Goal: Obtain resource: Obtain resource

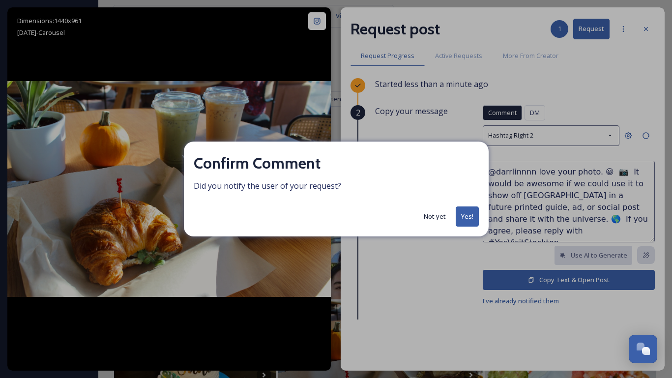
click at [439, 216] on button "Not yet" at bounding box center [435, 216] width 32 height 19
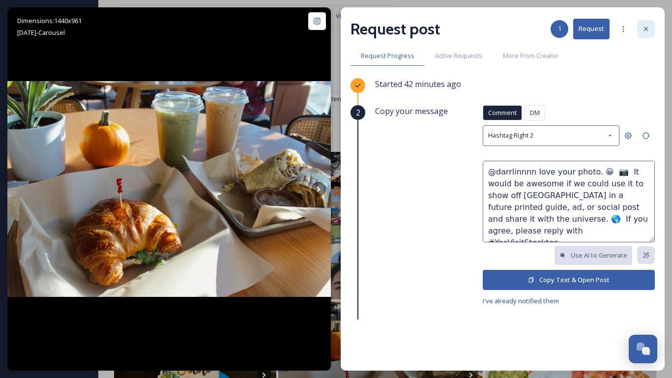
click at [648, 31] on icon at bounding box center [646, 29] width 8 height 8
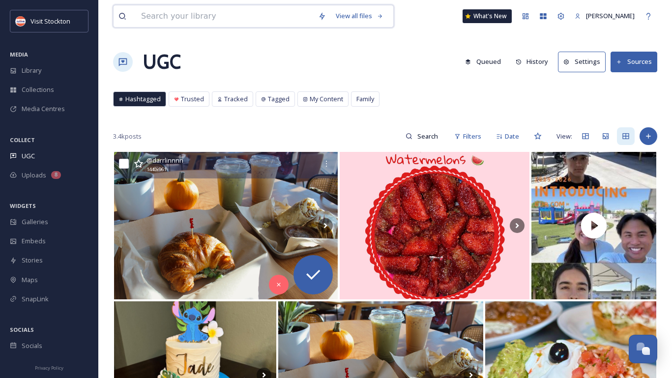
click at [194, 18] on input at bounding box center [224, 16] width 177 height 22
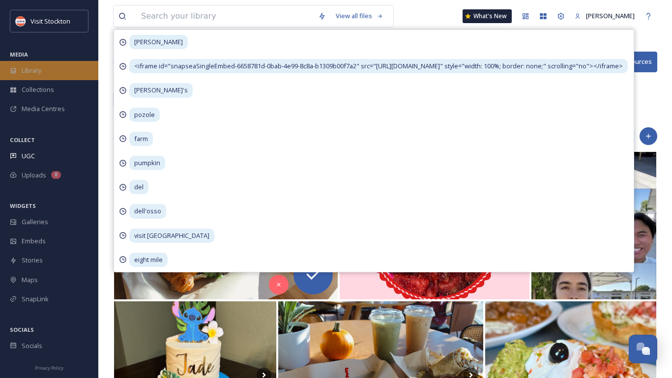
click at [56, 74] on div "Library" at bounding box center [49, 70] width 98 height 19
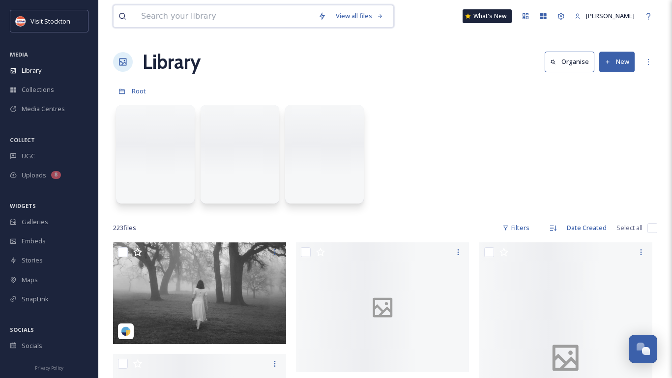
click at [192, 18] on input at bounding box center [224, 16] width 177 height 22
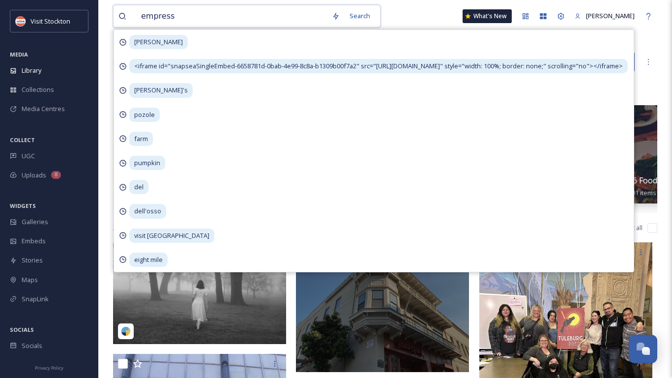
type input "empresso"
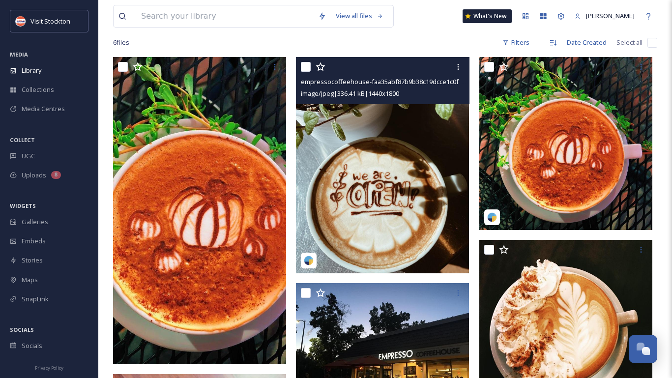
scroll to position [158, 0]
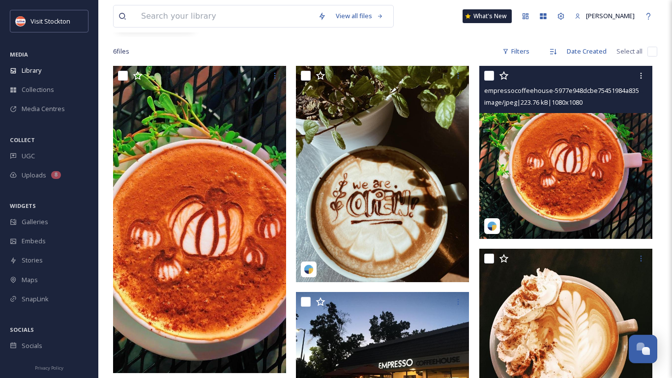
click at [513, 147] on img at bounding box center [565, 152] width 173 height 173
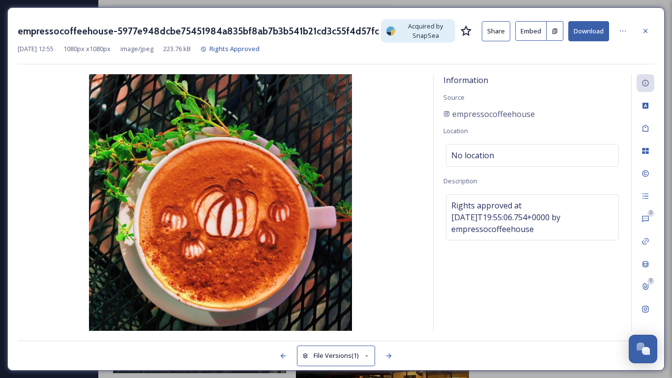
click at [536, 33] on button "Embed" at bounding box center [530, 31] width 31 height 20
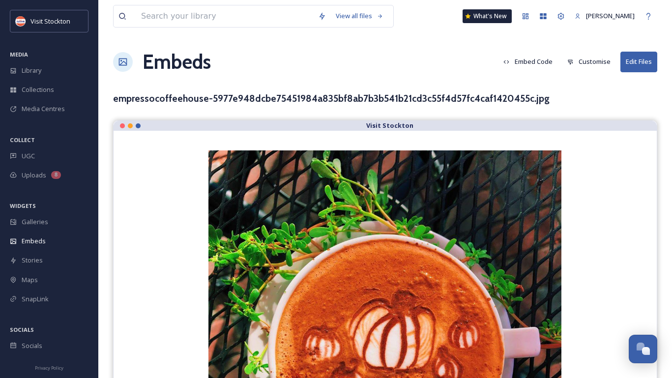
click at [583, 61] on button "Customise" at bounding box center [589, 61] width 53 height 19
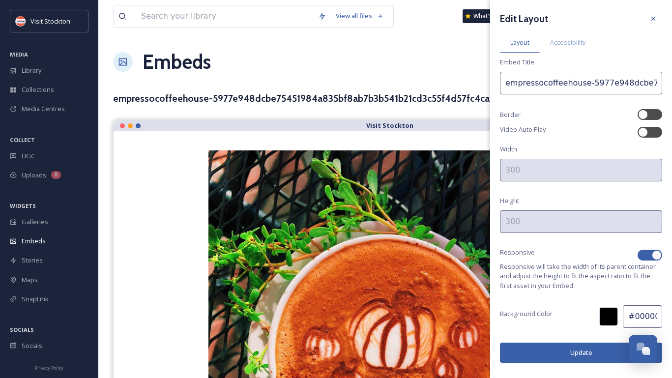
click at [659, 256] on div at bounding box center [657, 255] width 10 height 10
checkbox input "false"
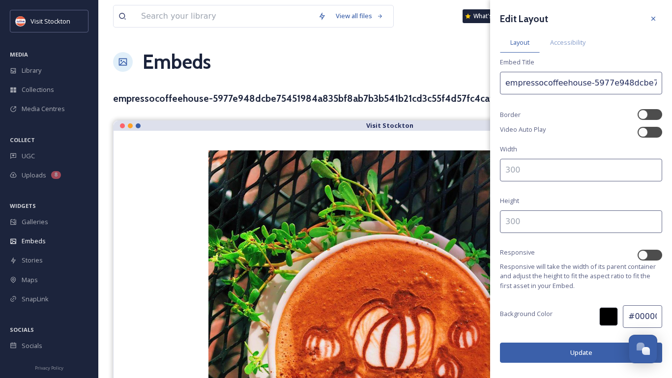
drag, startPoint x: 527, startPoint y: 174, endPoint x: 487, endPoint y: 173, distance: 39.8
click at [487, 173] on div "View all files What's New [PERSON_NAME] Embeds Embed Code Customise Edit Files …" at bounding box center [385, 261] width 574 height 523
type input "600"
click at [537, 218] on input at bounding box center [581, 221] width 162 height 23
type input "600"
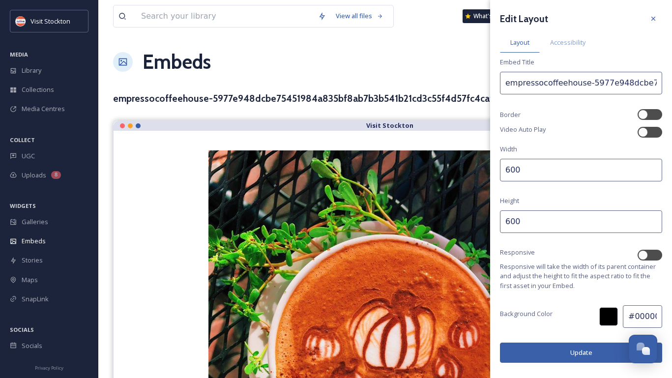
click at [531, 346] on button "Update" at bounding box center [581, 353] width 162 height 20
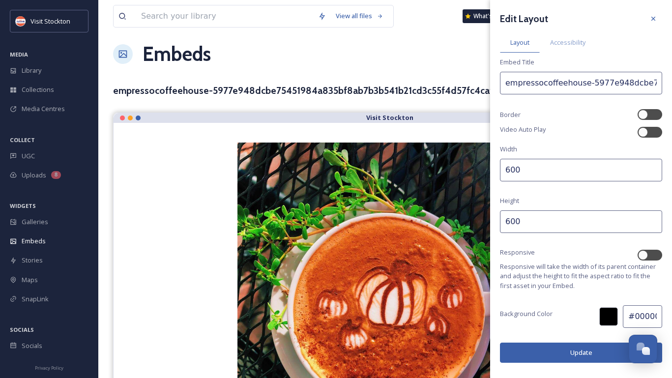
scroll to position [88, 0]
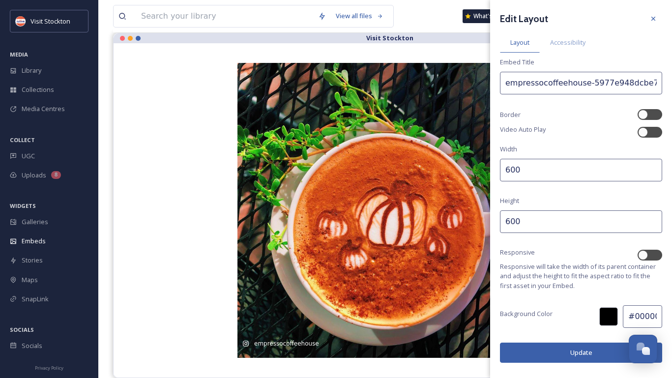
click at [504, 169] on input "600" at bounding box center [581, 170] width 162 height 23
type input "500"
click at [507, 221] on input "600" at bounding box center [581, 221] width 162 height 23
drag, startPoint x: 510, startPoint y: 222, endPoint x: 504, endPoint y: 222, distance: 5.4
click at [504, 222] on input "600" at bounding box center [581, 221] width 162 height 23
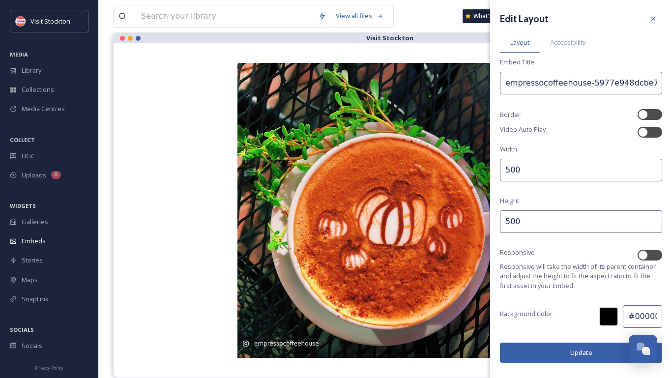
type input "500"
click at [558, 347] on button "Update" at bounding box center [581, 353] width 162 height 20
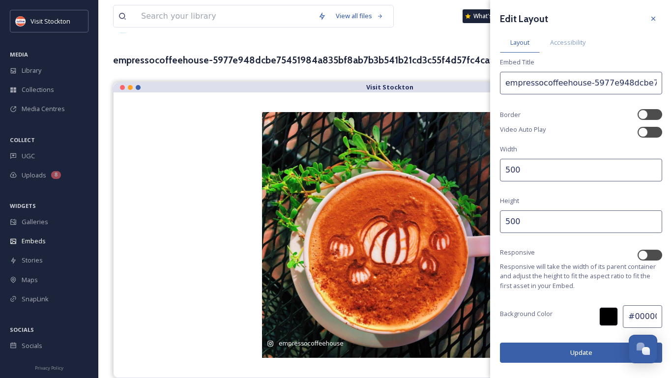
scroll to position [38, 0]
click at [221, 227] on div "empressocoffeehouse [DATE] empressocoffeehouse" at bounding box center [385, 235] width 504 height 246
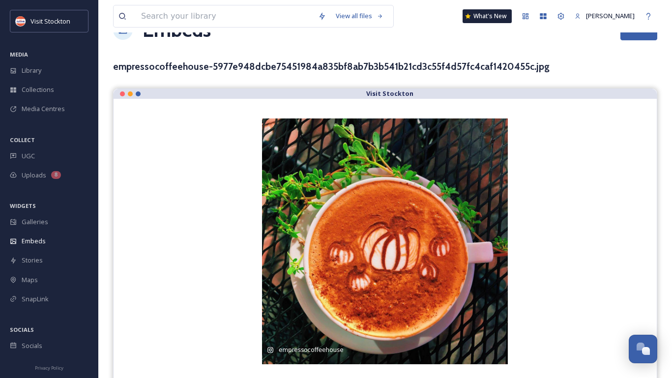
scroll to position [0, 0]
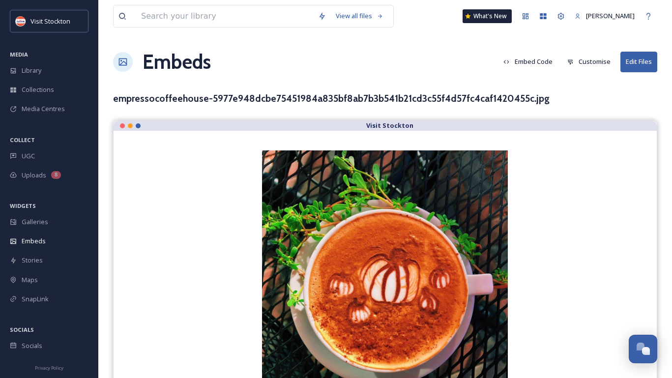
click at [535, 60] on button "Embed Code" at bounding box center [528, 61] width 59 height 19
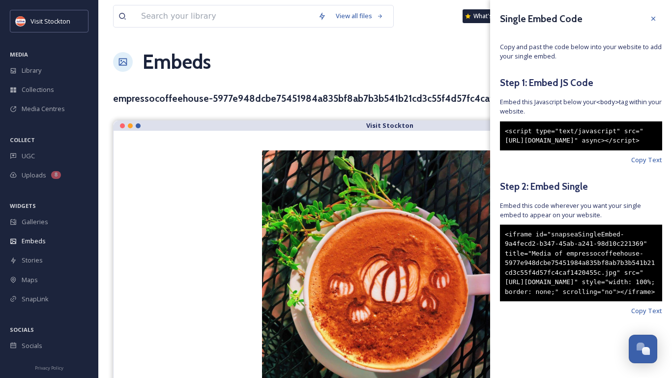
scroll to position [16, 0]
click at [648, 160] on span "Copy Text" at bounding box center [646, 159] width 31 height 9
click at [661, 316] on span "Copy Text" at bounding box center [646, 310] width 31 height 9
click at [278, 66] on div "Embeds Embed Code Customise Edit Files" at bounding box center [385, 62] width 544 height 30
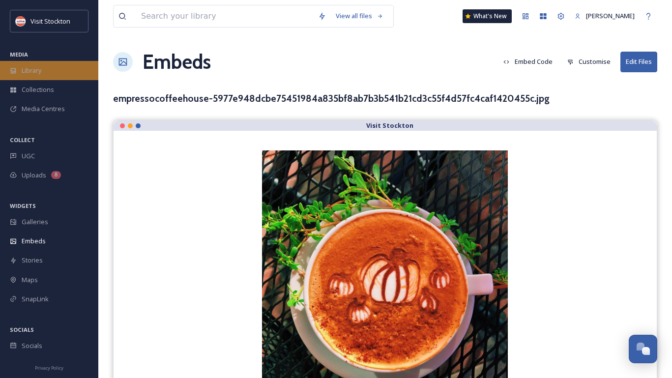
click at [29, 67] on span "Library" at bounding box center [32, 70] width 20 height 9
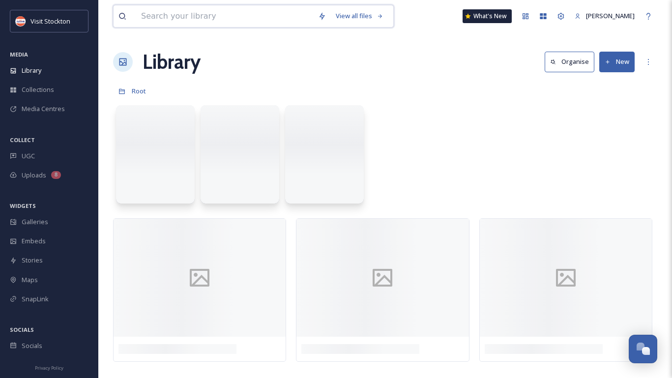
click at [169, 20] on input at bounding box center [224, 16] width 177 height 22
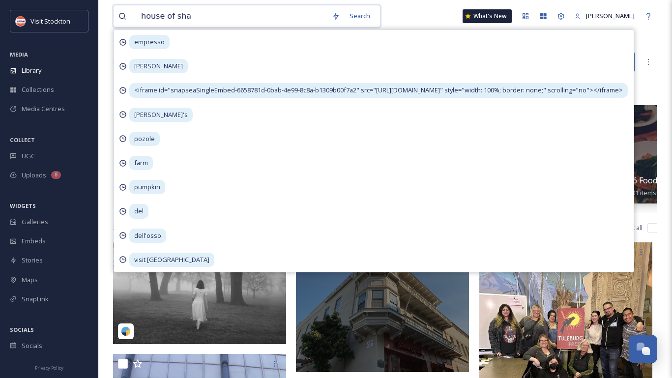
type input "house of [PERSON_NAME]"
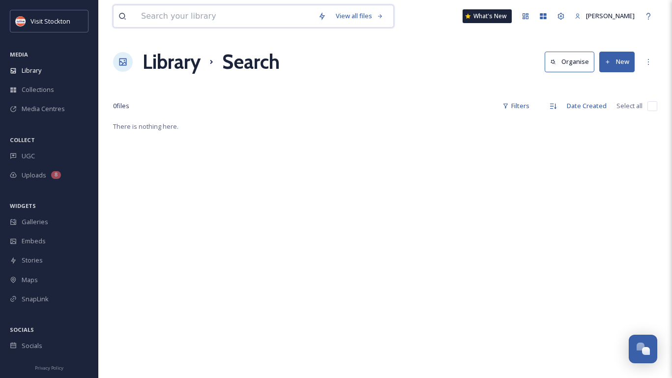
click at [155, 19] on input at bounding box center [224, 16] width 177 height 22
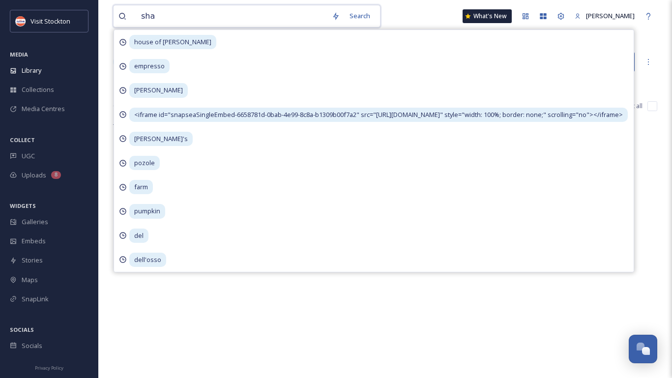
type input "[PERSON_NAME]"
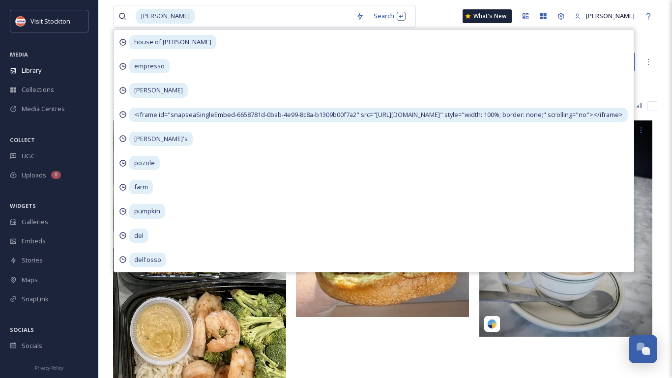
drag, startPoint x: 429, startPoint y: 5, endPoint x: 428, endPoint y: 0, distance: 5.1
click at [429, 5] on div "[PERSON_NAME] Search house of [PERSON_NAME] empresso [PERSON_NAME] <iframe id="…" at bounding box center [385, 16] width 544 height 32
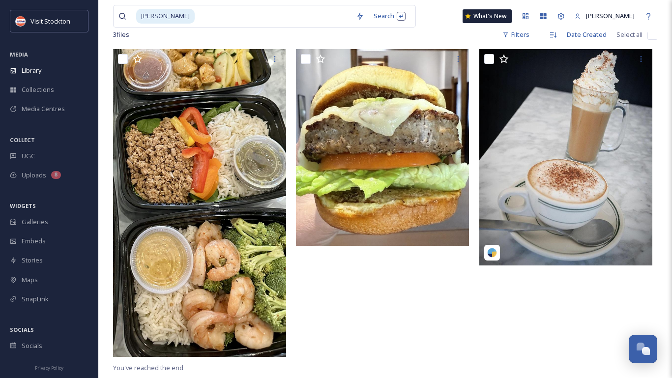
scroll to position [72, 0]
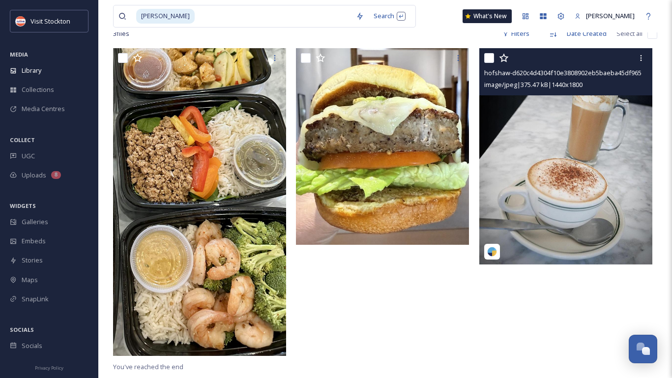
click at [575, 103] on img at bounding box center [565, 156] width 173 height 216
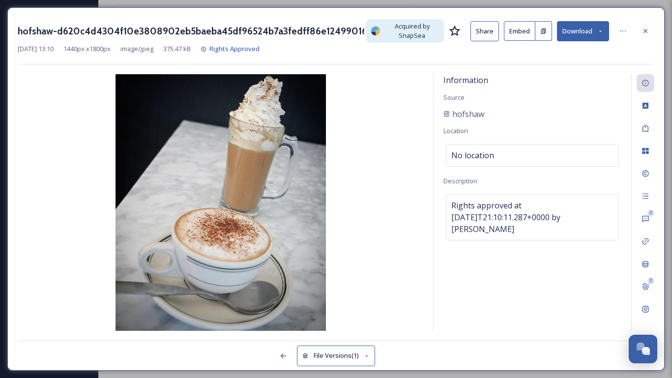
click at [520, 35] on button "Embed" at bounding box center [519, 31] width 31 height 20
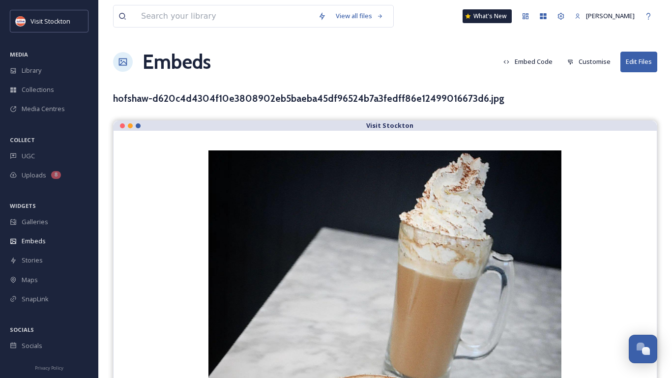
click at [583, 61] on button "Customise" at bounding box center [589, 61] width 53 height 19
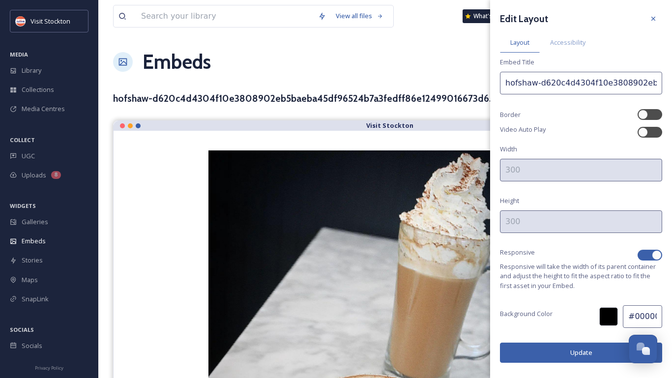
click at [655, 256] on div at bounding box center [657, 255] width 10 height 10
checkbox input "false"
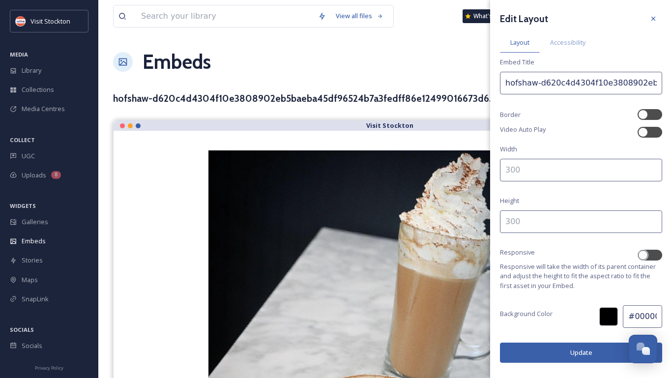
click at [578, 172] on input at bounding box center [581, 170] width 162 height 23
type input "500"
click at [572, 223] on input at bounding box center [581, 221] width 162 height 23
type input "500"
click at [547, 356] on button "Update" at bounding box center [581, 353] width 162 height 20
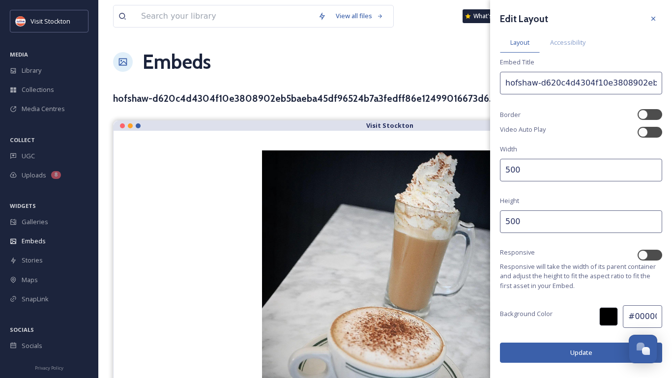
scroll to position [38, 0]
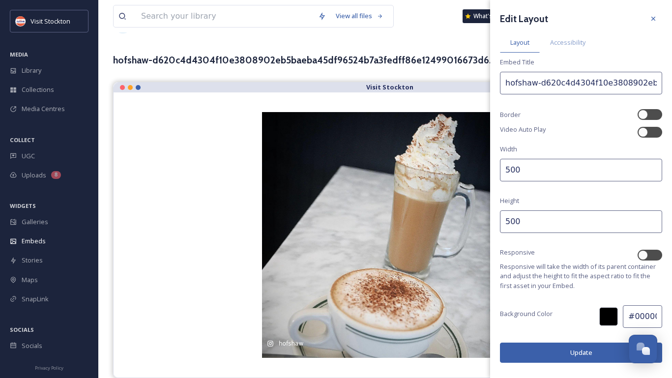
click at [432, 21] on div "View all files What's New [PERSON_NAME]" at bounding box center [385, 16] width 544 height 32
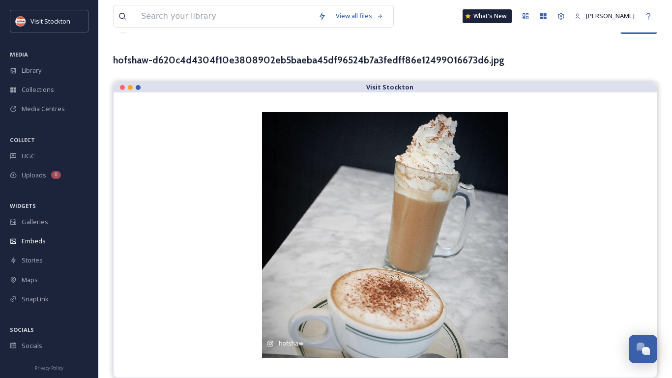
scroll to position [0, 0]
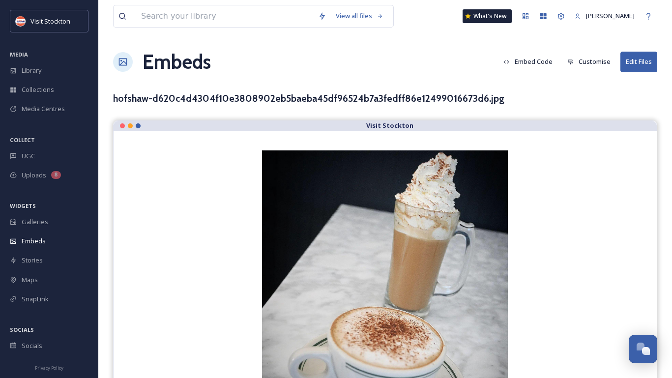
click at [543, 61] on button "Embed Code" at bounding box center [528, 61] width 59 height 19
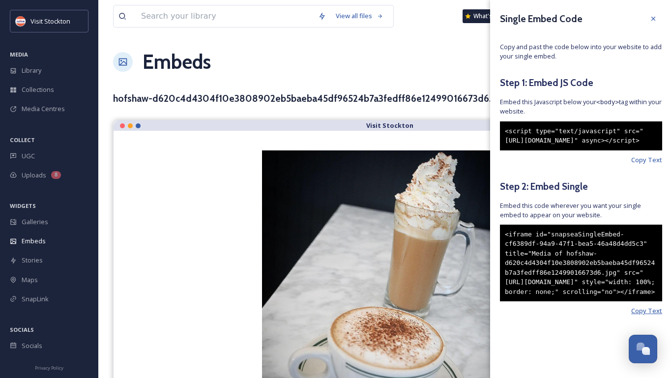
click at [660, 316] on span "Copy Text" at bounding box center [646, 310] width 31 height 9
click at [22, 69] on span "Library" at bounding box center [32, 70] width 20 height 9
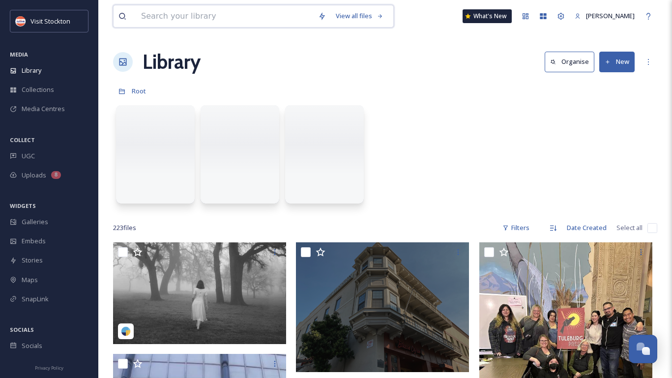
click at [157, 15] on input at bounding box center [224, 16] width 177 height 22
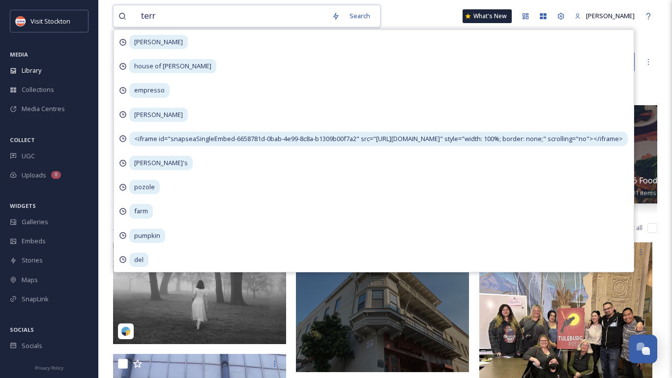
type input "terra"
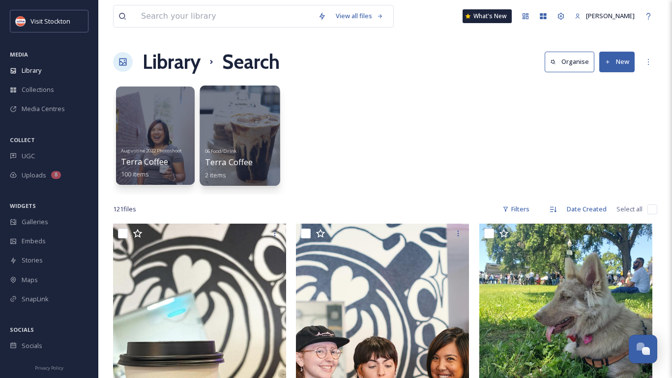
click at [256, 122] on div at bounding box center [240, 136] width 80 height 100
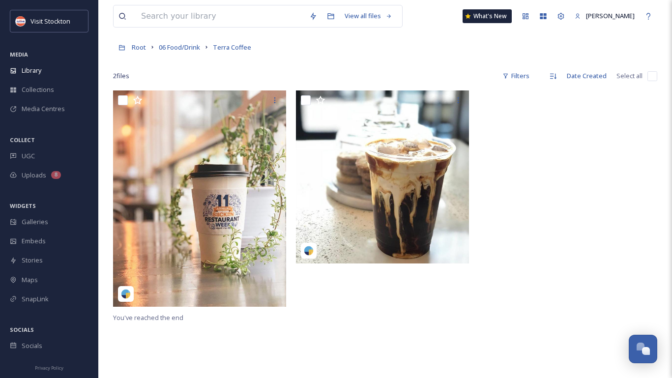
scroll to position [44, 0]
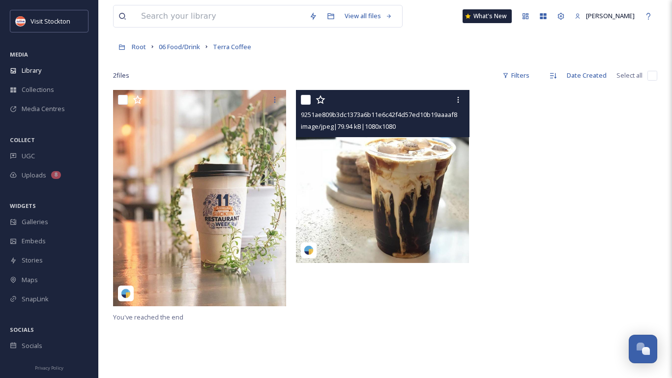
click at [392, 214] on img at bounding box center [382, 176] width 173 height 173
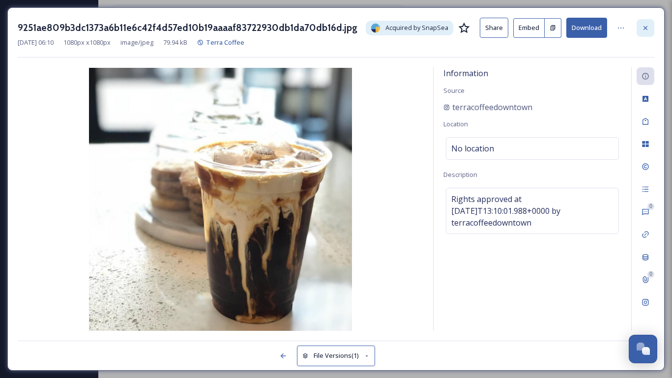
click at [649, 25] on icon at bounding box center [646, 28] width 8 height 8
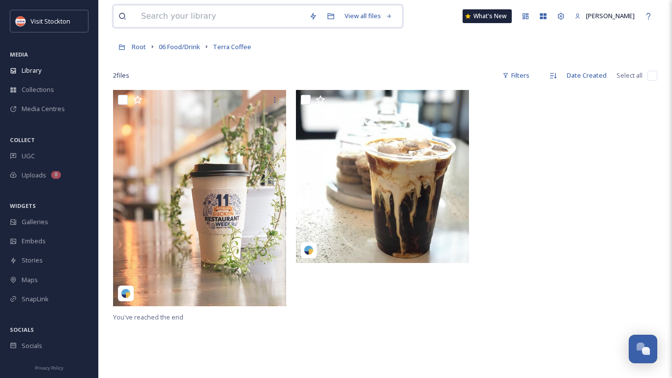
click at [166, 18] on input at bounding box center [220, 16] width 168 height 22
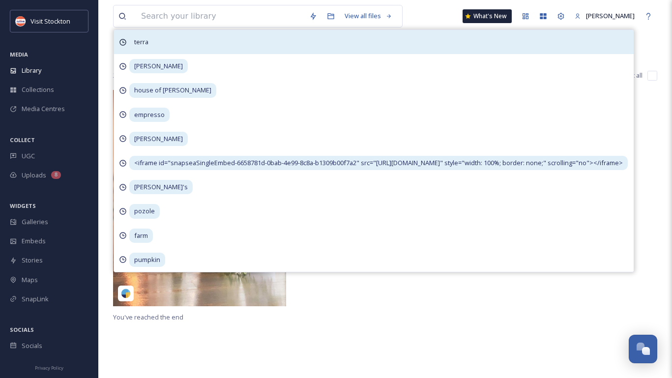
click at [147, 37] on span "terra" at bounding box center [141, 42] width 24 height 14
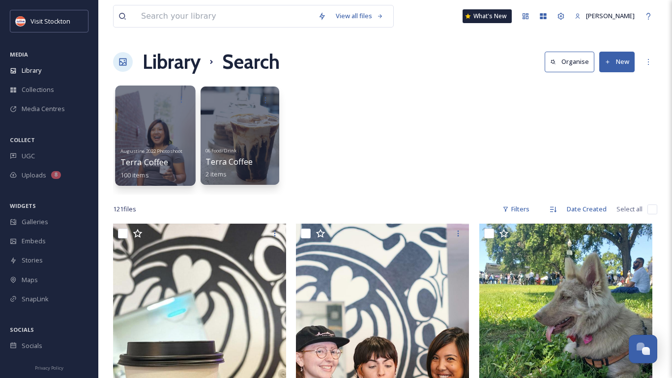
click at [150, 125] on div at bounding box center [155, 136] width 80 height 100
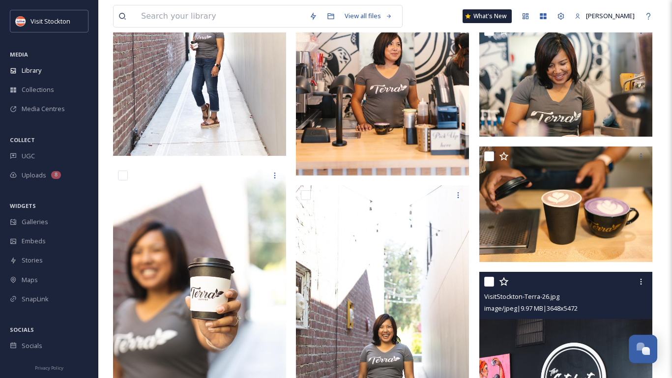
scroll to position [2457, 0]
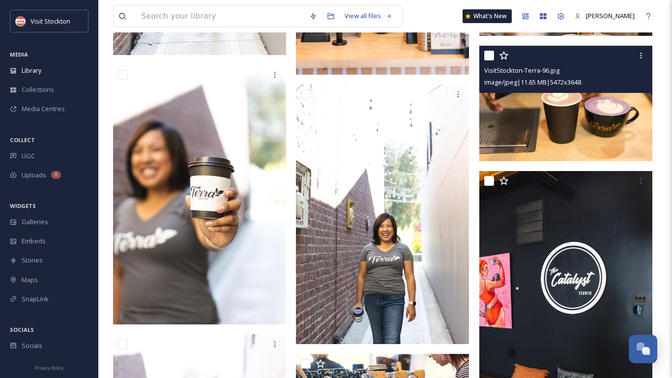
click at [582, 101] on img at bounding box center [565, 104] width 173 height 116
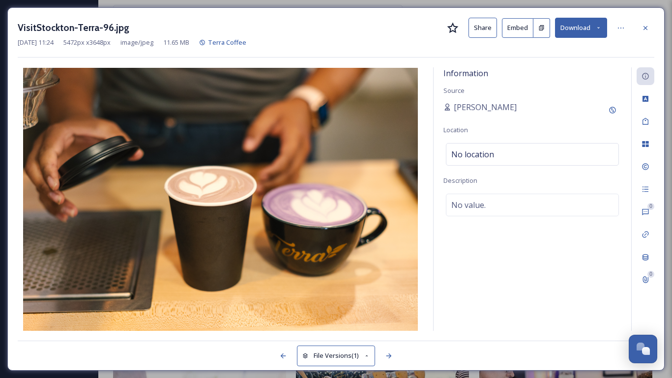
click at [521, 30] on button "Embed" at bounding box center [517, 28] width 31 height 20
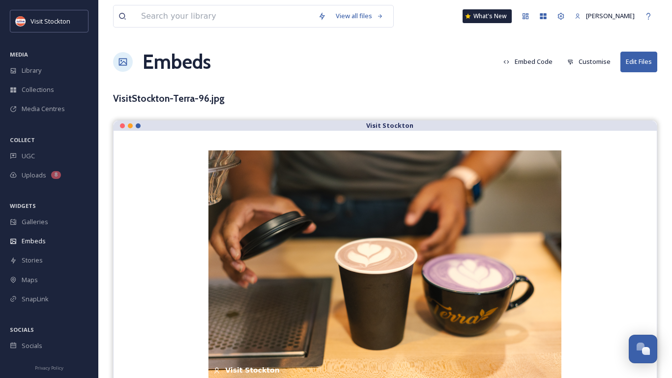
click at [540, 61] on button "Embed Code" at bounding box center [528, 61] width 59 height 19
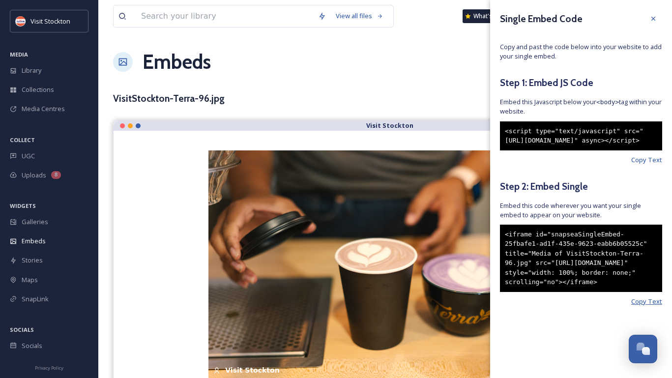
click at [661, 306] on span "Copy Text" at bounding box center [646, 301] width 31 height 9
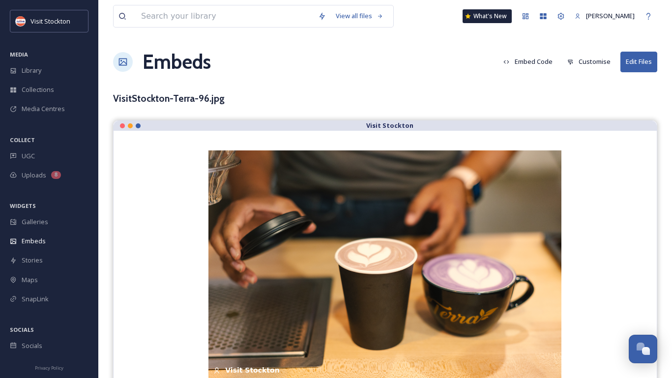
click at [439, 95] on div "VisitStockton-Terra-96.jpg" at bounding box center [385, 98] width 544 height 14
click at [580, 59] on button "Customise" at bounding box center [589, 61] width 53 height 19
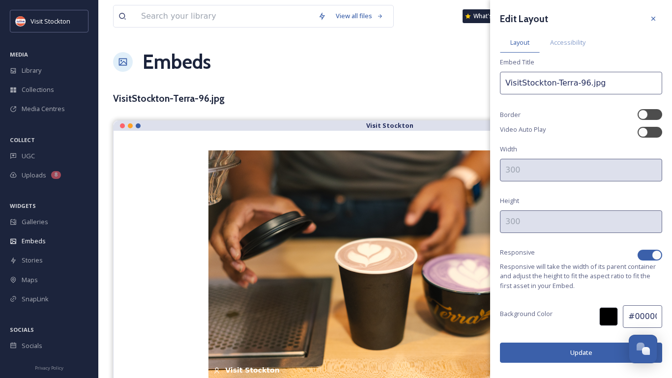
click at [655, 256] on div at bounding box center [657, 255] width 10 height 10
checkbox input "false"
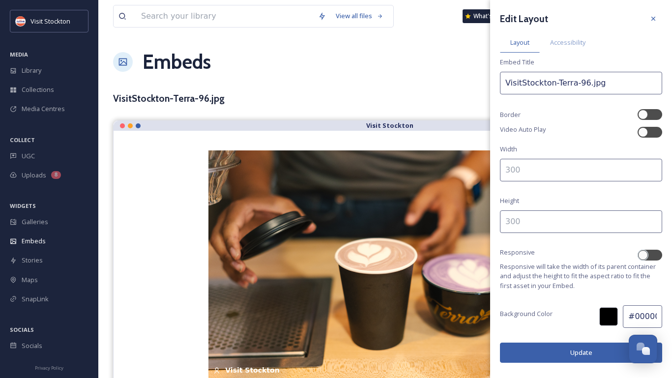
click at [532, 163] on input at bounding box center [581, 170] width 162 height 23
type input "500"
click at [536, 220] on input at bounding box center [581, 221] width 162 height 23
type input "700"
click at [560, 356] on button "Update" at bounding box center [581, 353] width 162 height 20
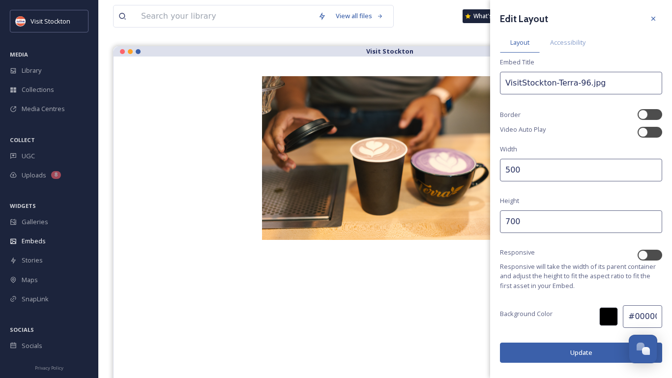
scroll to position [76, 0]
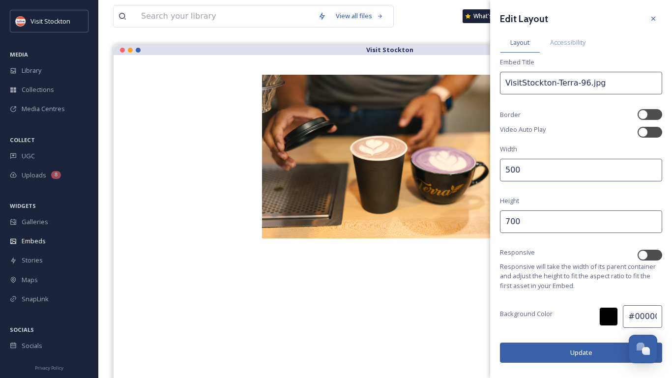
drag, startPoint x: 523, startPoint y: 169, endPoint x: 487, endPoint y: 169, distance: 35.9
click at [487, 169] on div "View all files What's New [PERSON_NAME] Embeds Embed Code Customise Edit Files …" at bounding box center [385, 181] width 574 height 515
type input "700"
click at [509, 219] on input "700" at bounding box center [581, 221] width 162 height 23
click at [540, 346] on button "Update" at bounding box center [581, 353] width 162 height 20
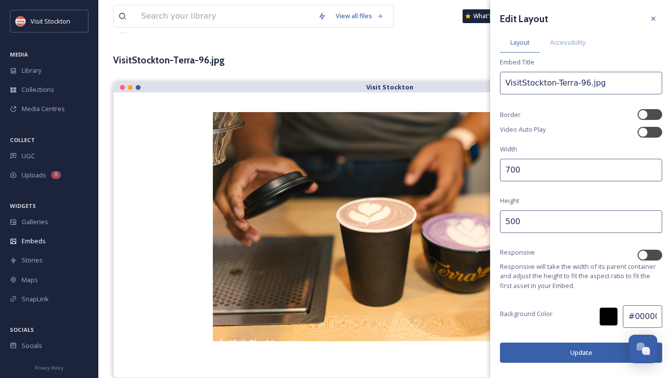
scroll to position [38, 0]
drag, startPoint x: 515, startPoint y: 225, endPoint x: 504, endPoint y: 225, distance: 10.3
click at [504, 225] on input "500" at bounding box center [581, 221] width 162 height 23
type input "450"
click at [534, 357] on button "Update" at bounding box center [581, 353] width 162 height 20
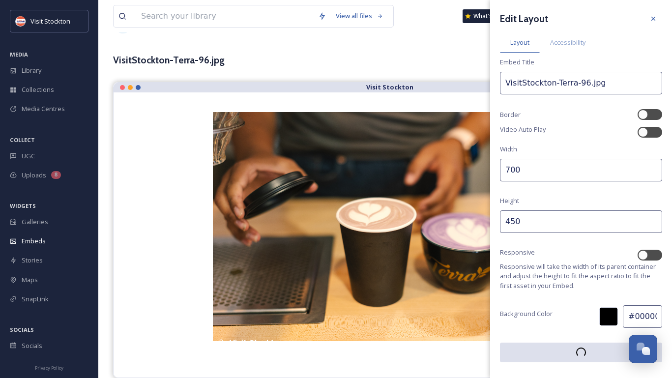
scroll to position [14, 0]
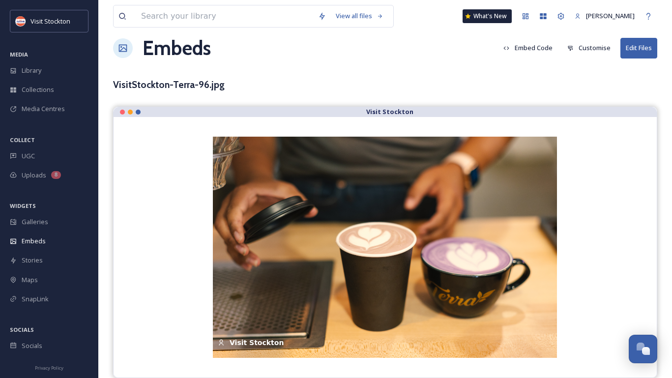
click at [163, 289] on div "Visit Stockton [DATE] Visit [GEOGRAPHIC_DATA]" at bounding box center [385, 247] width 504 height 221
click at [215, 23] on input at bounding box center [224, 16] width 177 height 22
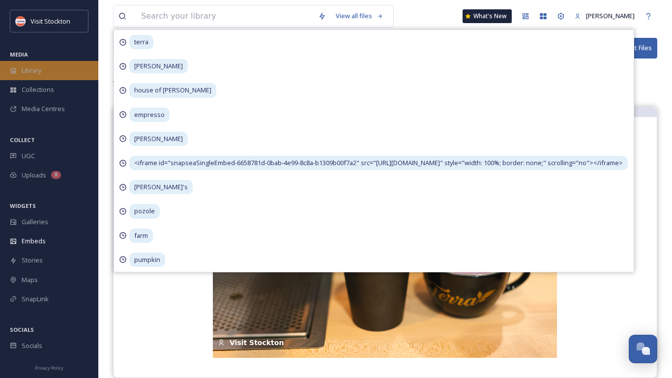
click at [38, 66] on span "Library" at bounding box center [32, 70] width 20 height 9
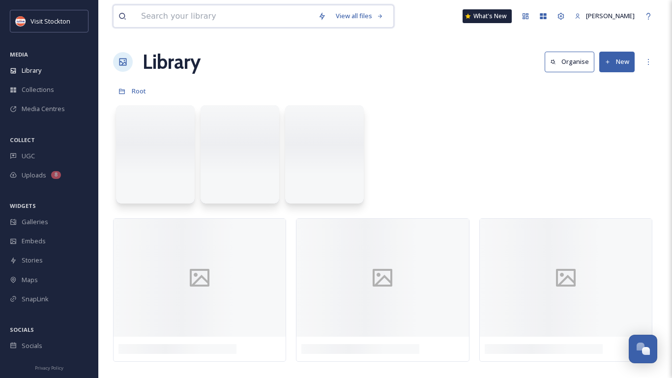
click at [161, 17] on input at bounding box center [224, 16] width 177 height 22
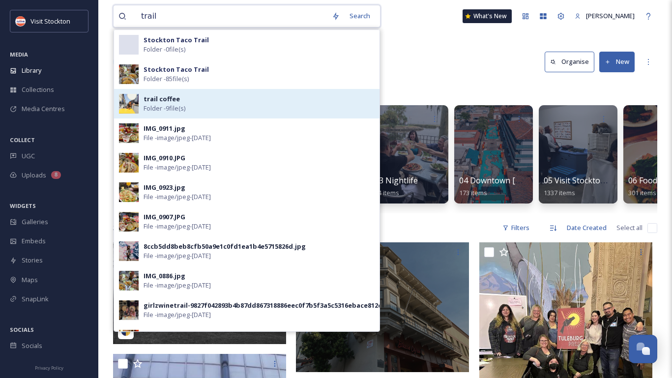
type input "trail"
click at [163, 100] on strong "trail coffee" at bounding box center [162, 98] width 36 height 9
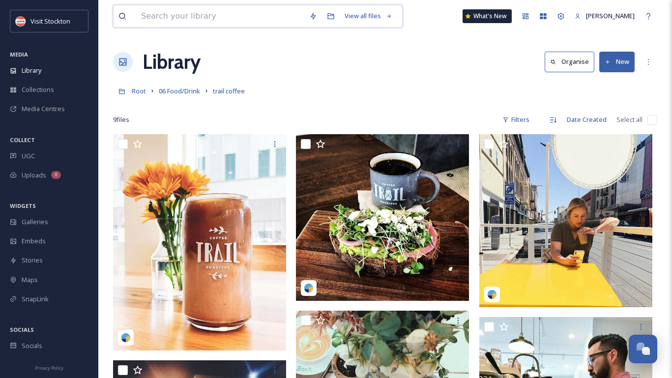
click at [248, 19] on input at bounding box center [220, 16] width 168 height 22
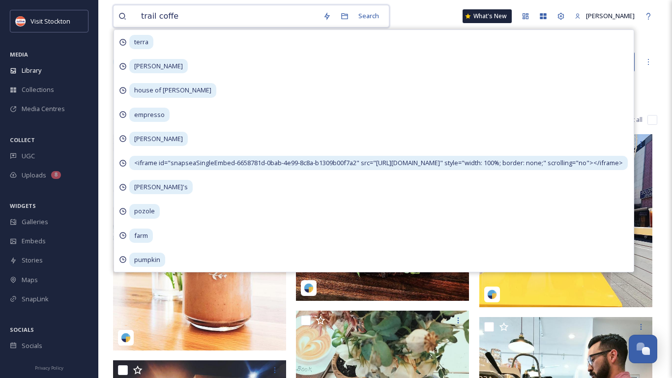
type input "trail coffee"
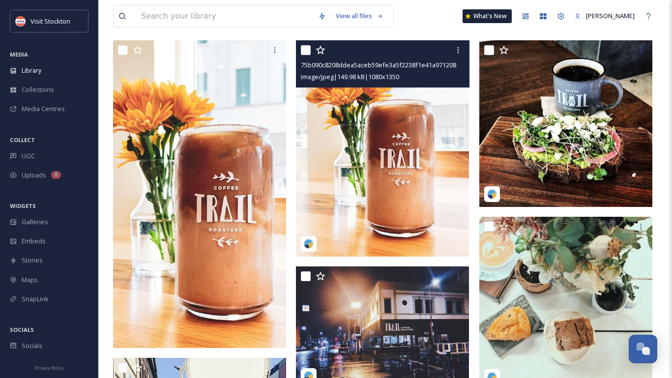
scroll to position [184, 0]
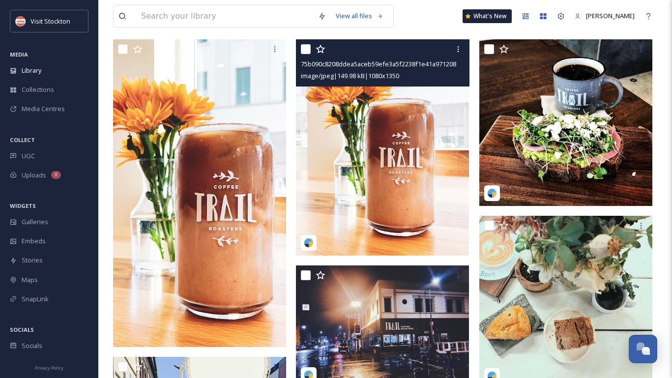
click at [368, 141] on img at bounding box center [382, 147] width 173 height 216
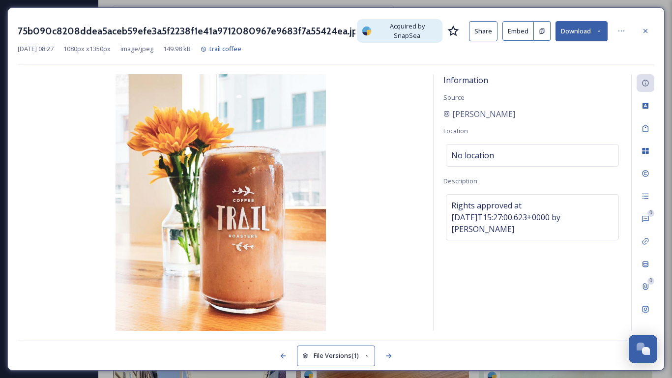
click at [519, 26] on button "Embed" at bounding box center [518, 31] width 31 height 20
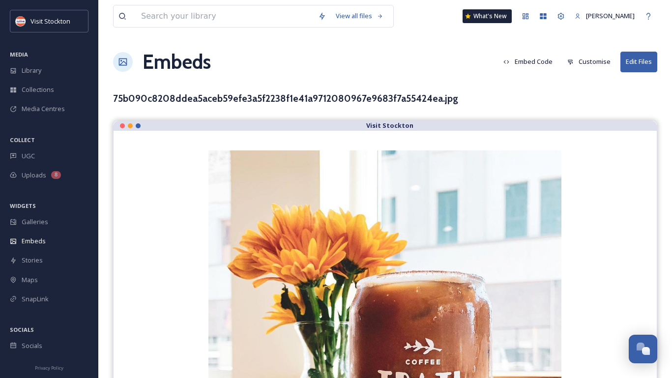
click at [574, 64] on button "Customise" at bounding box center [589, 61] width 53 height 19
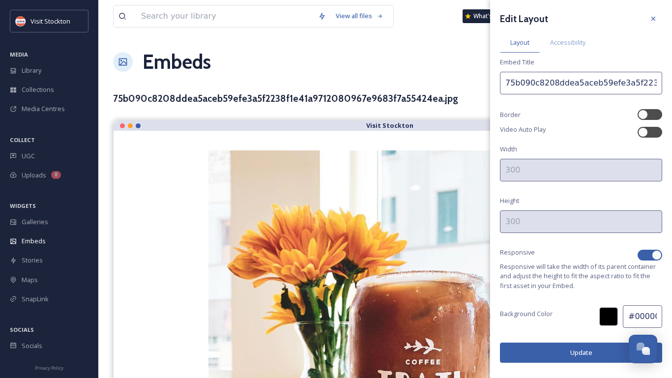
click at [657, 254] on div at bounding box center [657, 255] width 10 height 10
checkbox input "false"
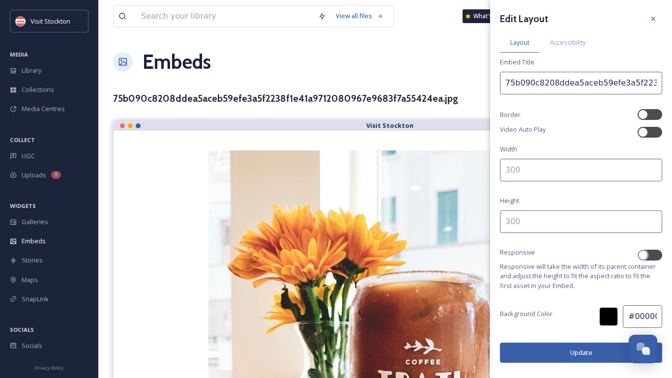
click at [576, 171] on input at bounding box center [581, 170] width 162 height 23
type input "500"
click at [561, 220] on input at bounding box center [581, 221] width 162 height 23
click at [557, 359] on button "Update" at bounding box center [581, 353] width 162 height 20
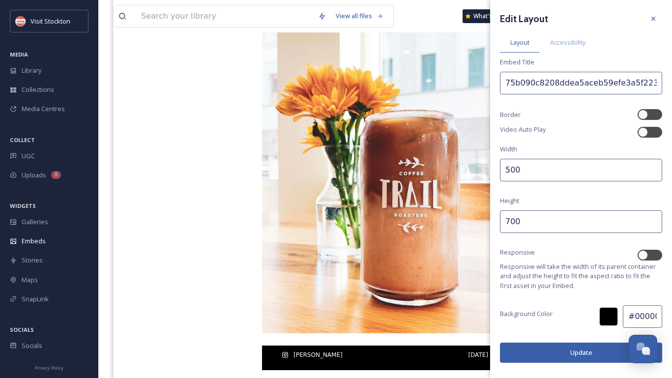
scroll to position [134, 0]
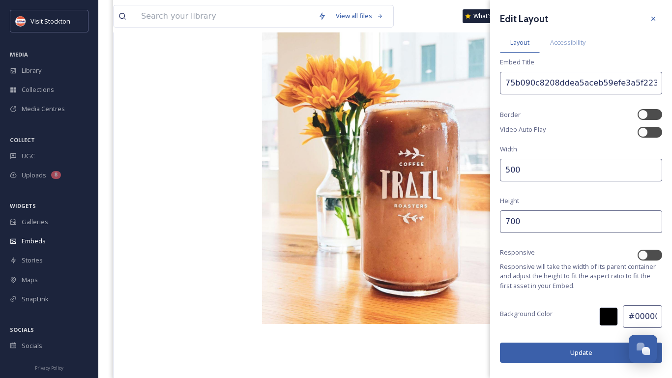
drag, startPoint x: 510, startPoint y: 220, endPoint x: 503, endPoint y: 220, distance: 6.9
click at [503, 220] on input "700" at bounding box center [581, 221] width 162 height 23
type input "600"
click at [536, 355] on button "Update" at bounding box center [581, 353] width 162 height 20
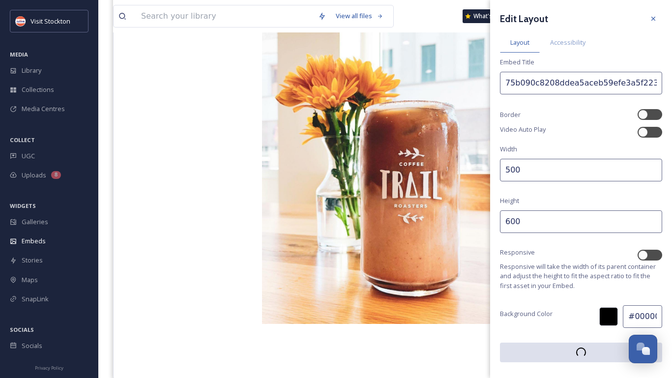
scroll to position [88, 0]
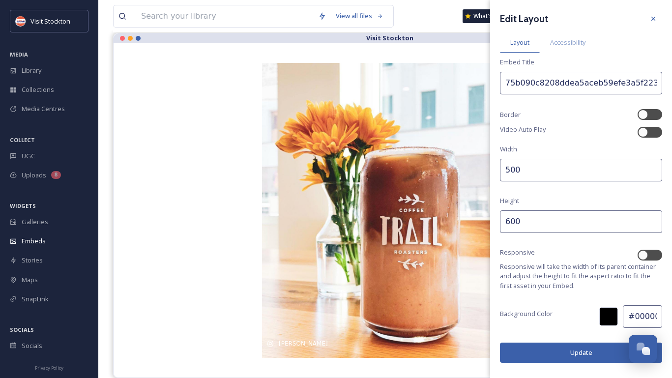
click at [504, 169] on input "500" at bounding box center [581, 170] width 162 height 23
drag, startPoint x: 517, startPoint y: 169, endPoint x: 511, endPoint y: 169, distance: 5.4
click at [511, 169] on input "400" at bounding box center [581, 170] width 162 height 23
type input "450"
drag, startPoint x: 514, startPoint y: 219, endPoint x: 495, endPoint y: 219, distance: 19.2
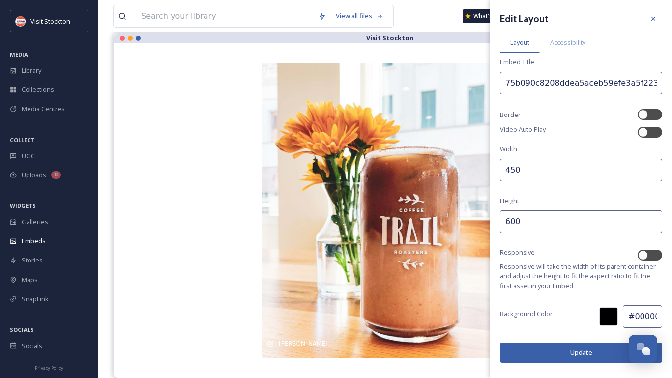
click at [495, 219] on div "Edit Layout Layout Accessibility Embed Title 75b090c8208ddea5aceb59efe3a5f2238f…" at bounding box center [581, 186] width 182 height 373
type input "550"
click at [547, 353] on button "Update" at bounding box center [581, 353] width 162 height 20
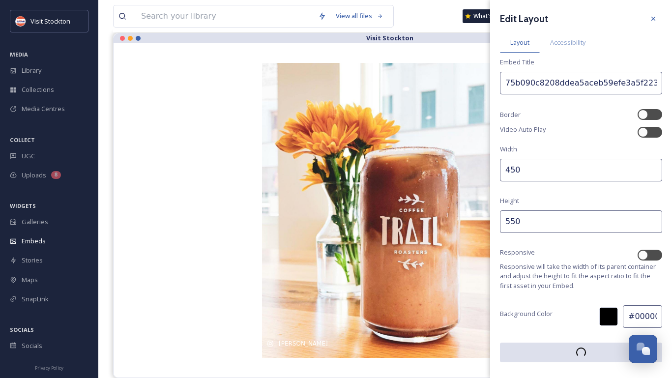
scroll to position [63, 0]
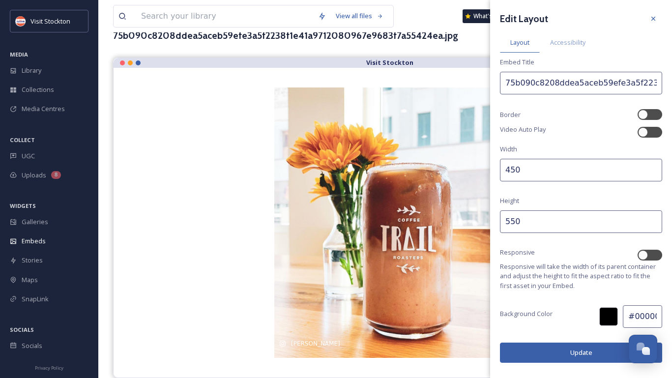
click at [577, 351] on button "Update" at bounding box center [581, 353] width 162 height 20
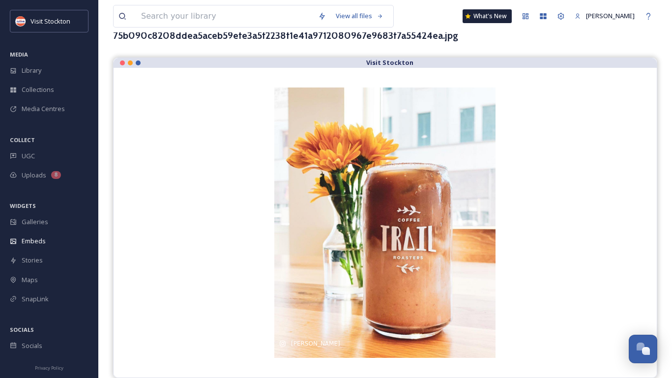
click at [468, 53] on div "View all files What's New [PERSON_NAME] Embeds Embed Code Customise Edit Files …" at bounding box center [385, 157] width 574 height 441
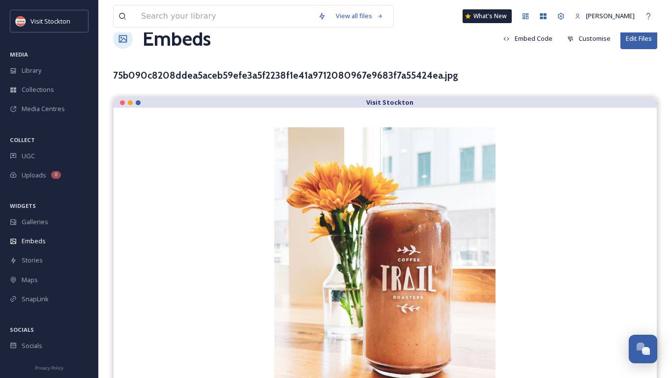
scroll to position [0, 0]
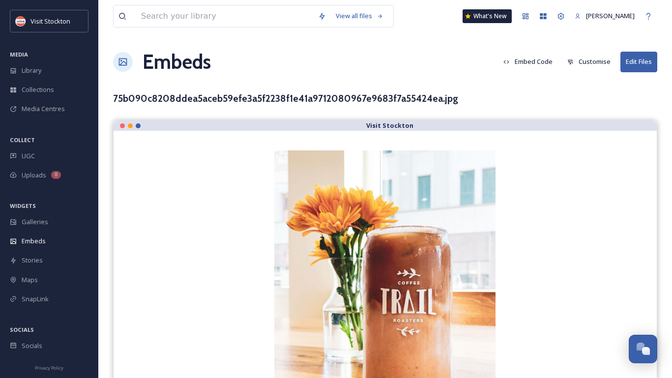
click at [537, 55] on button "Embed Code" at bounding box center [528, 61] width 59 height 19
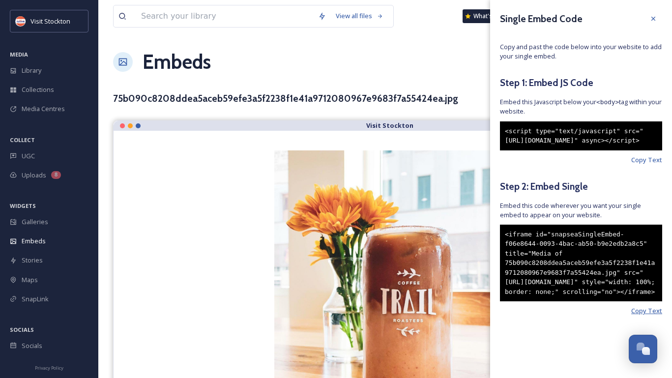
click at [661, 316] on span "Copy Text" at bounding box center [646, 310] width 31 height 9
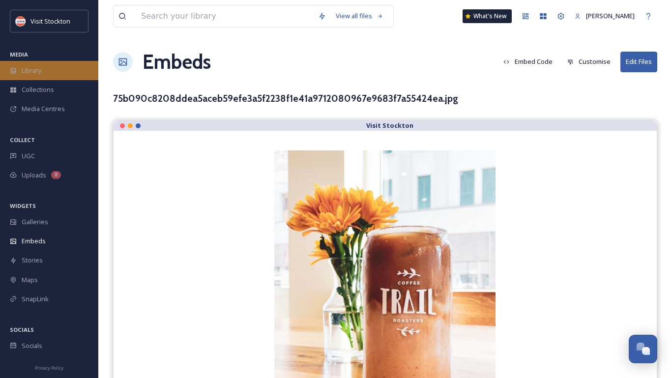
click at [38, 73] on span "Library" at bounding box center [32, 70] width 20 height 9
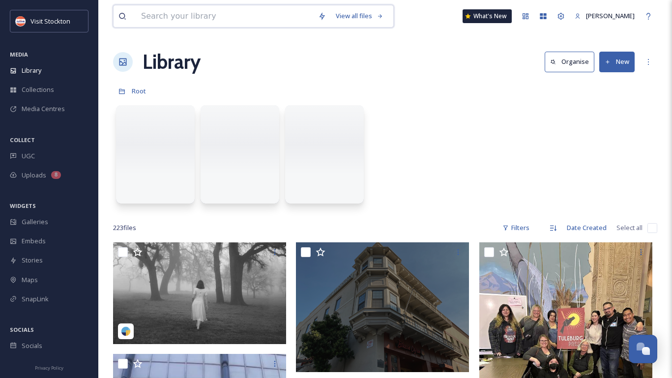
click at [252, 18] on input at bounding box center [224, 16] width 177 height 22
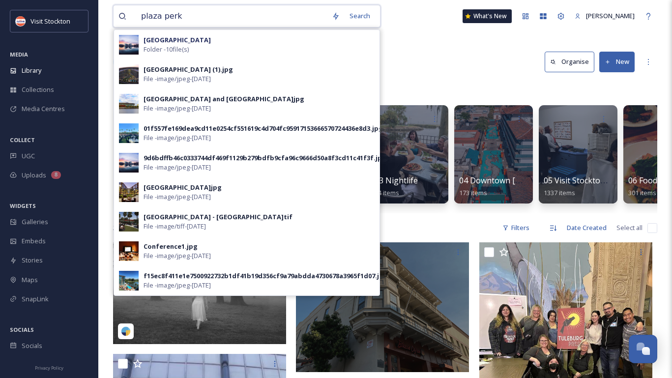
type input "plaza perks"
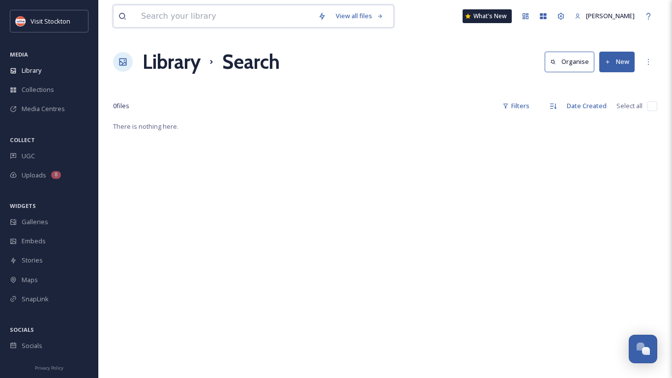
click at [196, 13] on input at bounding box center [224, 16] width 177 height 22
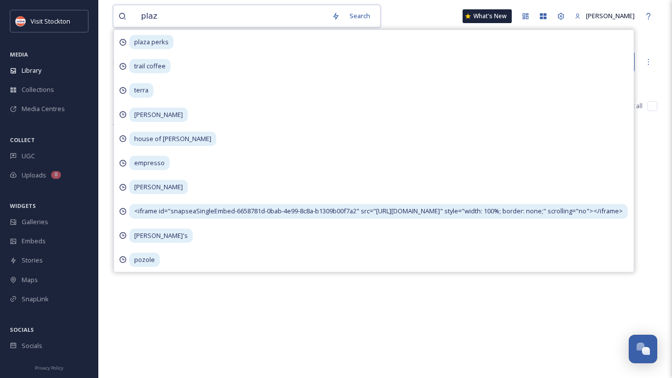
type input "plaza"
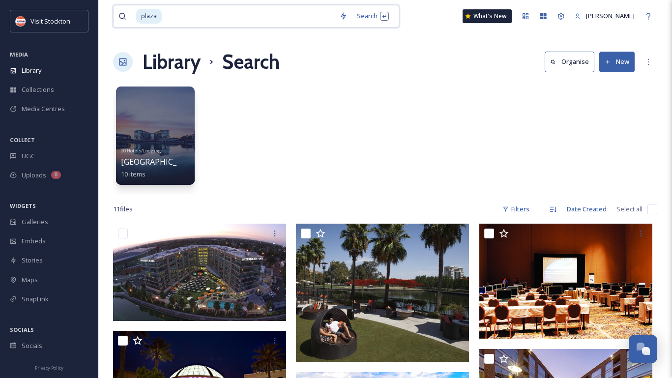
click at [214, 17] on input at bounding box center [249, 16] width 172 height 22
type input "p"
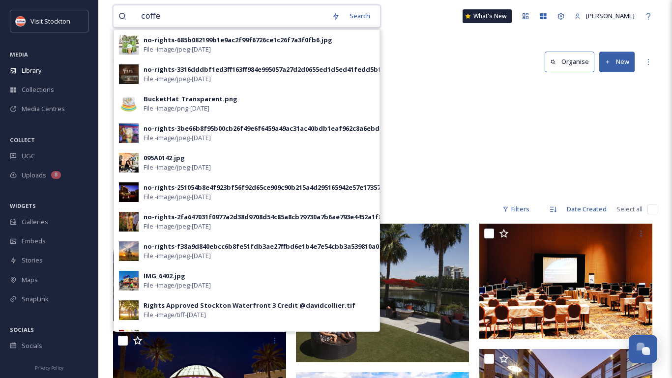
type input "coffee"
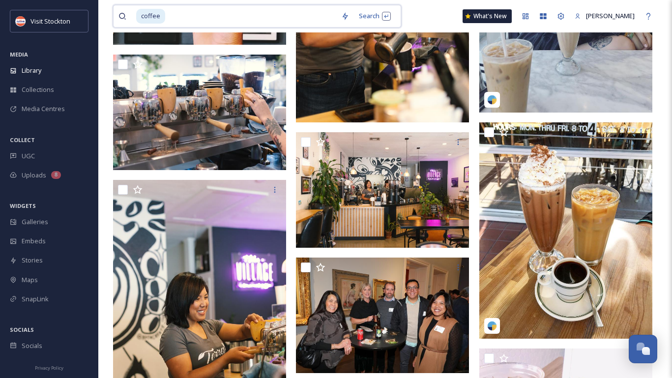
scroll to position [8670, 0]
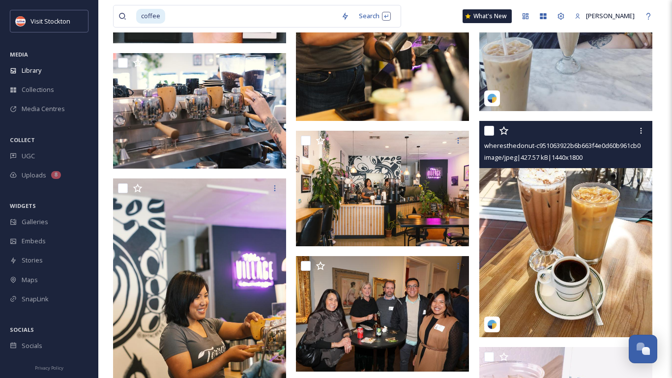
click at [534, 266] on img at bounding box center [565, 229] width 173 height 216
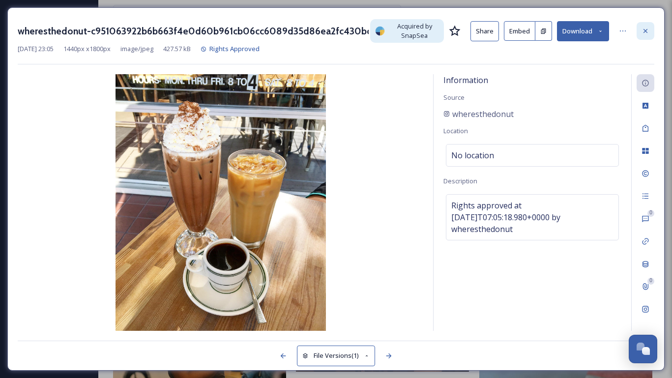
click at [650, 30] on div at bounding box center [646, 31] width 18 height 18
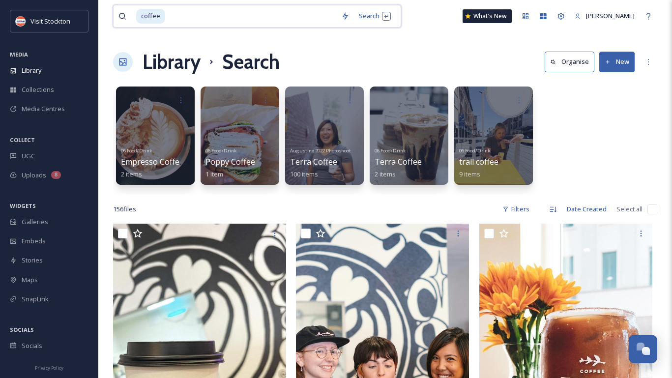
click at [242, 17] on input at bounding box center [251, 16] width 170 height 22
type input "c"
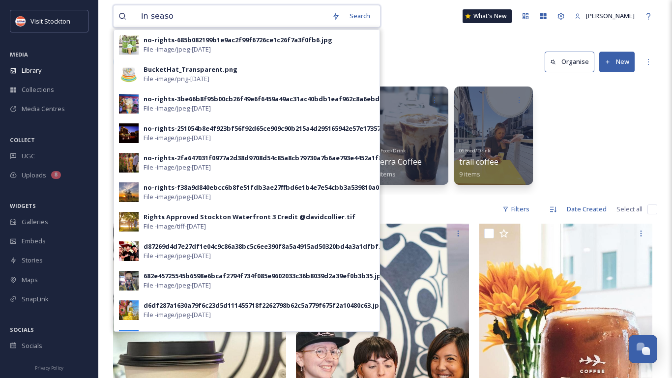
type input "in season"
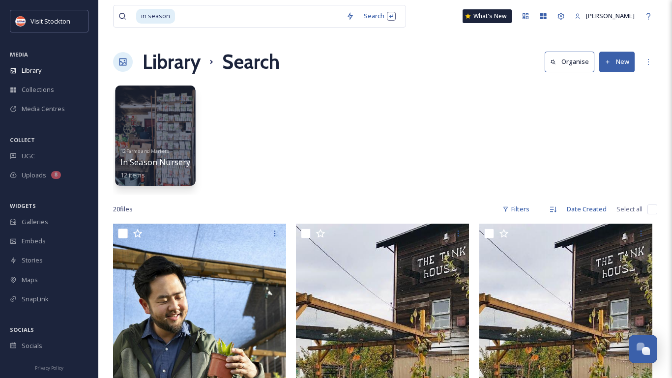
click at [182, 139] on div at bounding box center [155, 136] width 80 height 100
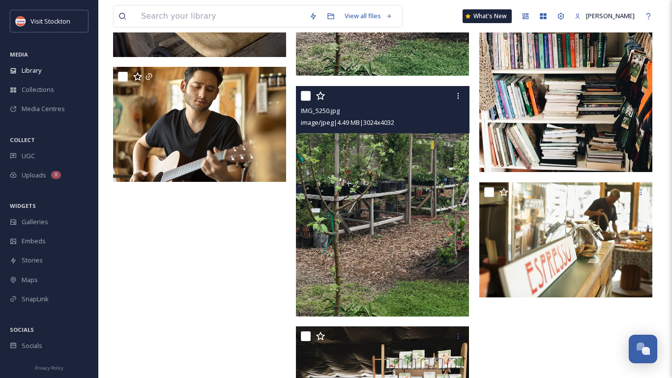
scroll to position [545, 0]
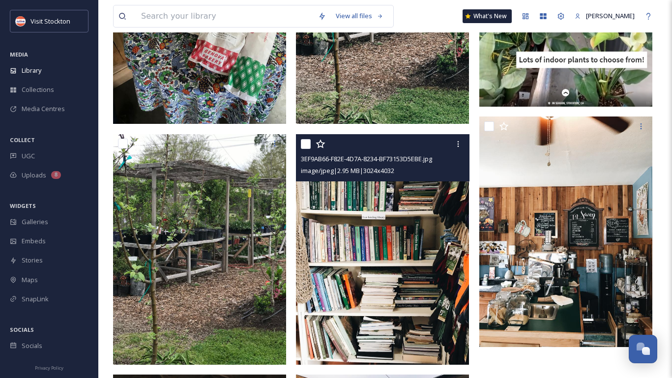
scroll to position [1602, 0]
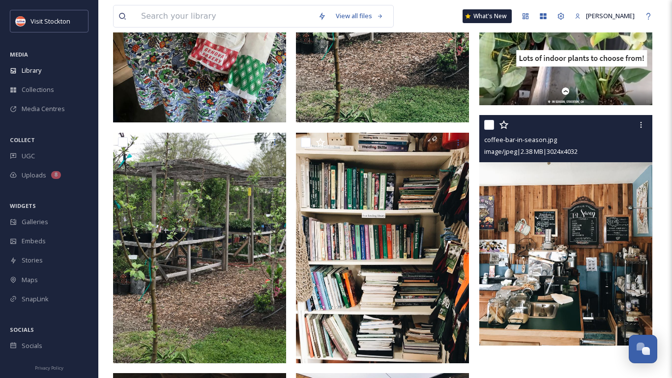
click at [550, 228] on img at bounding box center [565, 230] width 173 height 231
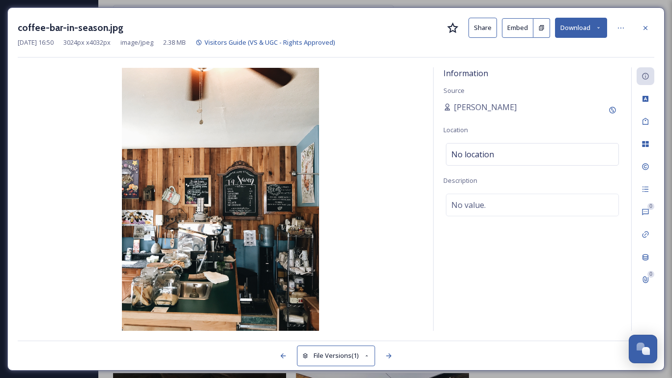
click at [514, 27] on button "Embed" at bounding box center [517, 28] width 31 height 20
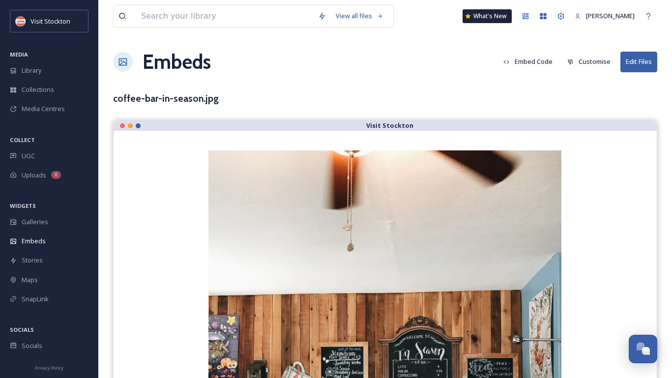
click at [589, 63] on button "Customise" at bounding box center [589, 61] width 53 height 19
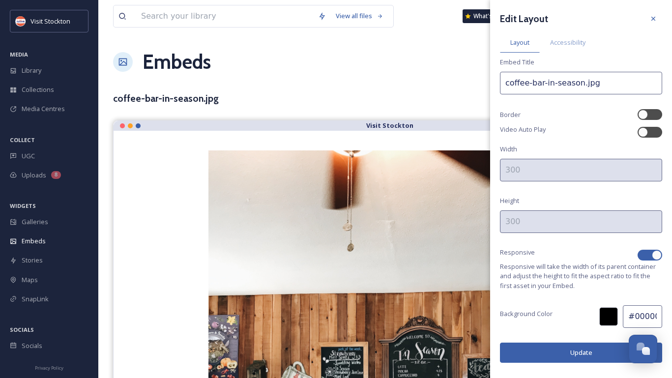
click at [654, 257] on div at bounding box center [657, 255] width 10 height 10
checkbox input "false"
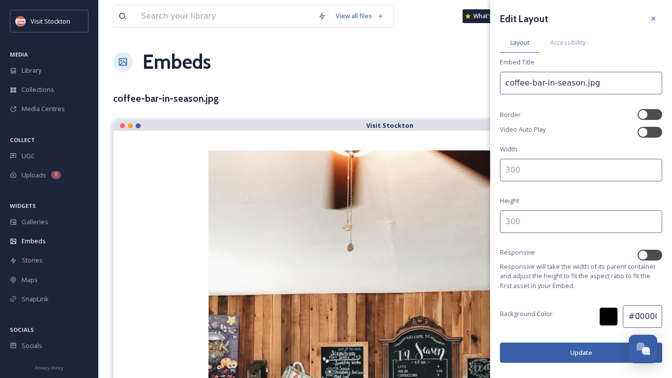
drag, startPoint x: 512, startPoint y: 223, endPoint x: 485, endPoint y: 222, distance: 27.1
click at [485, 222] on div "View all files What's New [PERSON_NAME] Embeds Embed Code Customise Edit Files …" at bounding box center [385, 320] width 574 height 641
type input "700"
click at [515, 162] on input at bounding box center [581, 170] width 162 height 23
click at [523, 355] on button "Update" at bounding box center [581, 353] width 162 height 20
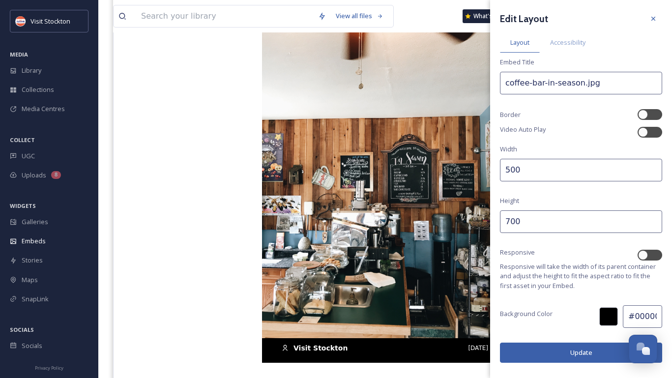
scroll to position [137, 0]
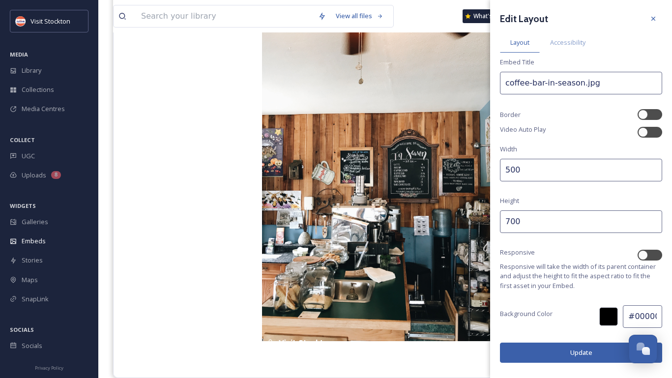
click at [507, 175] on input "500" at bounding box center [581, 170] width 162 height 23
type input "400"
click at [505, 221] on input "700" at bounding box center [581, 221] width 162 height 23
click at [561, 350] on button "Update" at bounding box center [581, 353] width 162 height 20
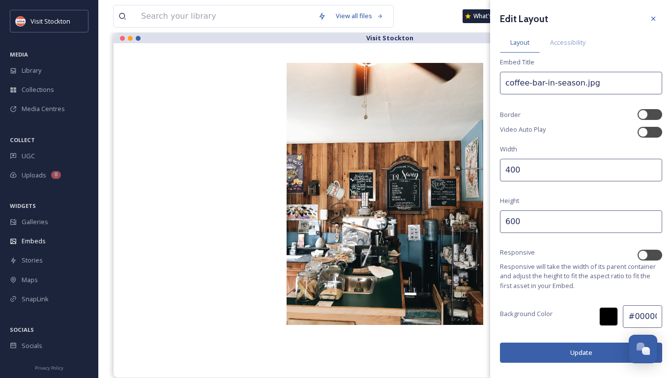
scroll to position [88, 0]
click at [504, 222] on input "600" at bounding box center [581, 221] width 162 height 23
type input "500"
click at [554, 362] on button "Update" at bounding box center [581, 353] width 162 height 20
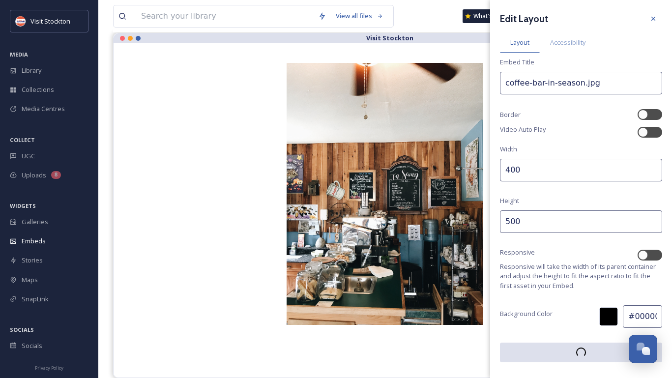
scroll to position [38, 0]
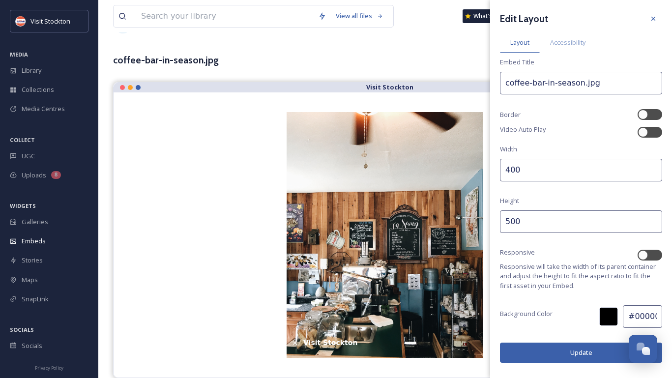
click at [516, 169] on input "400" at bounding box center [581, 170] width 162 height 23
type input "450"
click at [538, 352] on button "Update" at bounding box center [581, 353] width 162 height 20
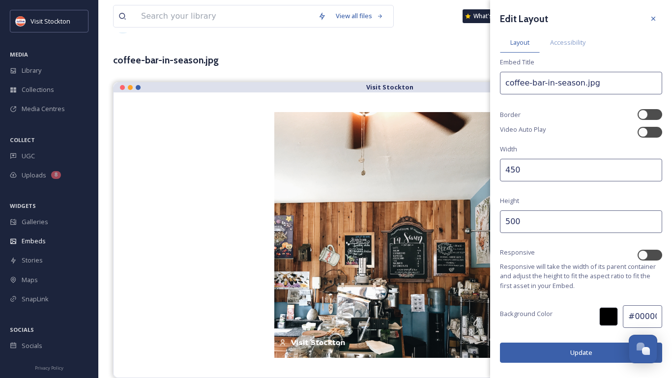
drag, startPoint x: 515, startPoint y: 220, endPoint x: 509, endPoint y: 220, distance: 5.9
click at [509, 220] on input "500" at bounding box center [581, 221] width 162 height 23
click at [546, 352] on button "Update" at bounding box center [581, 353] width 162 height 20
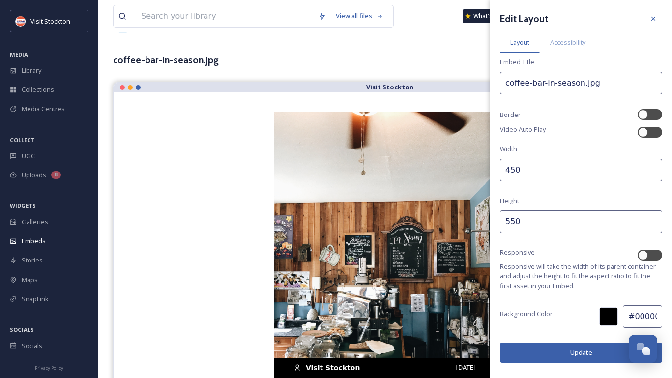
scroll to position [63, 0]
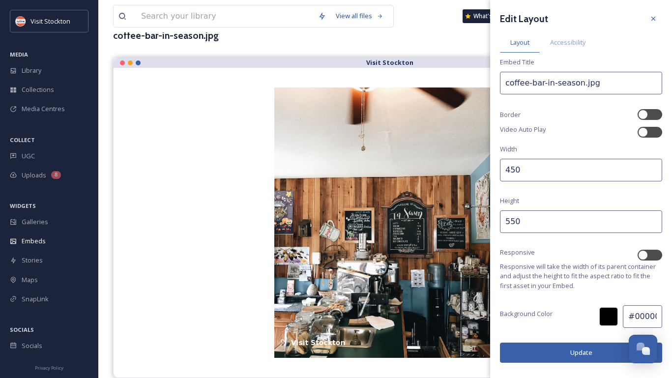
drag, startPoint x: 515, startPoint y: 218, endPoint x: 505, endPoint y: 218, distance: 9.8
click at [505, 218] on input "550" at bounding box center [581, 221] width 162 height 23
click at [561, 349] on button "Update" at bounding box center [581, 353] width 162 height 20
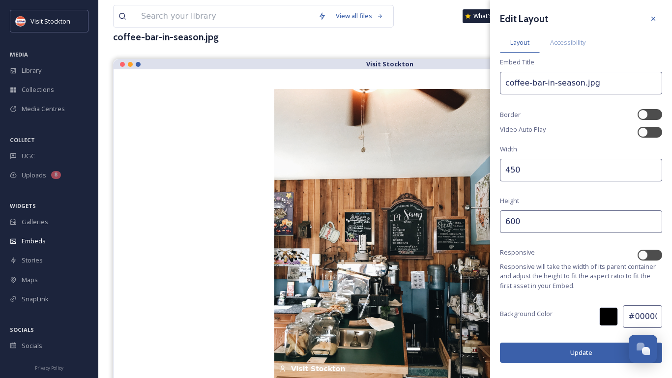
scroll to position [88, 0]
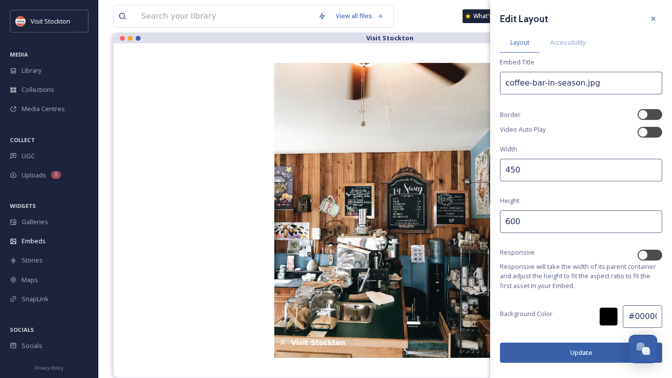
drag, startPoint x: 513, startPoint y: 168, endPoint x: 505, endPoint y: 168, distance: 7.9
click at [505, 168] on input "450" at bounding box center [581, 170] width 162 height 23
click at [510, 221] on input "600" at bounding box center [581, 221] width 162 height 23
click at [537, 353] on button "Update" at bounding box center [581, 353] width 162 height 20
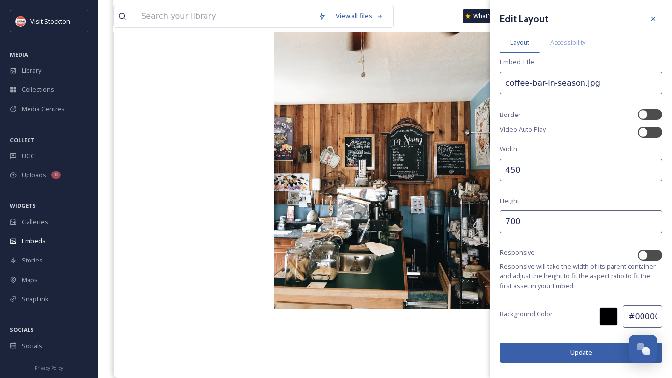
drag, startPoint x: 514, startPoint y: 221, endPoint x: 499, endPoint y: 221, distance: 14.8
click at [499, 221] on div "Edit Layout Layout Accessibility Embed Title coffee-bar-in-season.jpg Border Vi…" at bounding box center [581, 186] width 182 height 373
click at [520, 357] on button "Update" at bounding box center [581, 353] width 162 height 20
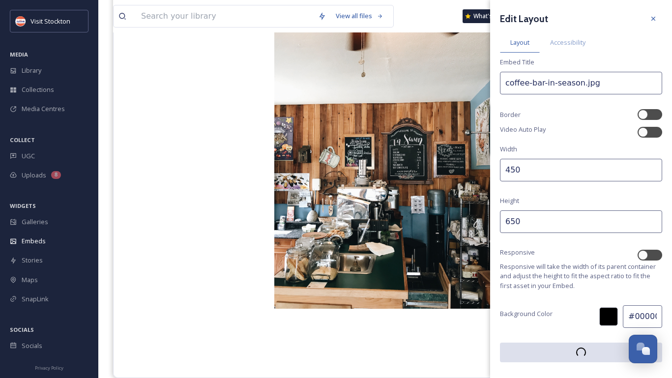
scroll to position [112, 0]
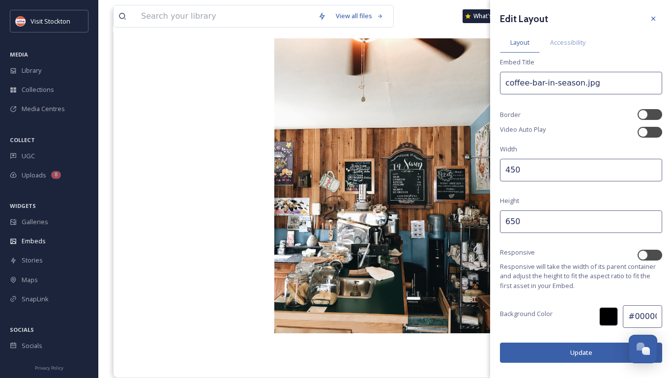
click at [512, 223] on input "650" at bounding box center [581, 221] width 162 height 23
type input "600"
drag, startPoint x: 514, startPoint y: 173, endPoint x: 501, endPoint y: 173, distance: 12.8
click at [501, 173] on input "450" at bounding box center [581, 170] width 162 height 23
click at [548, 353] on button "Update" at bounding box center [581, 353] width 162 height 20
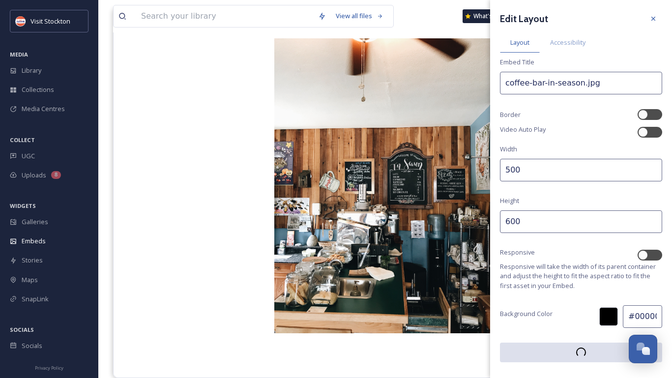
scroll to position [88, 0]
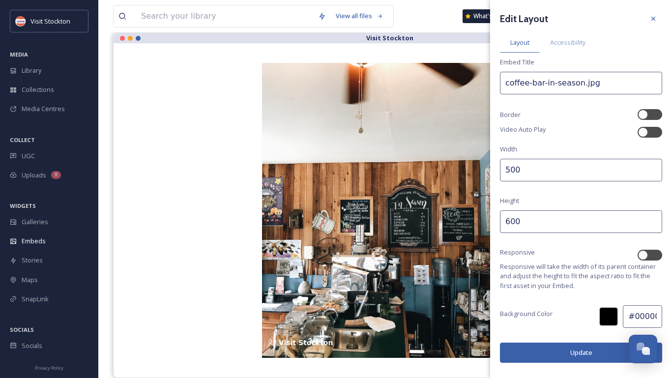
drag, startPoint x: 513, startPoint y: 170, endPoint x: 502, endPoint y: 170, distance: 10.8
click at [502, 170] on input "500" at bounding box center [581, 170] width 162 height 23
click at [557, 348] on button "Update" at bounding box center [581, 353] width 162 height 20
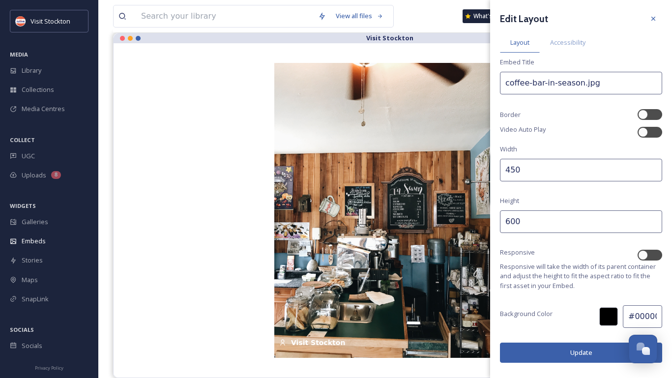
click at [515, 168] on input "450" at bounding box center [581, 170] width 162 height 23
click at [527, 354] on button "Update" at bounding box center [581, 353] width 162 height 20
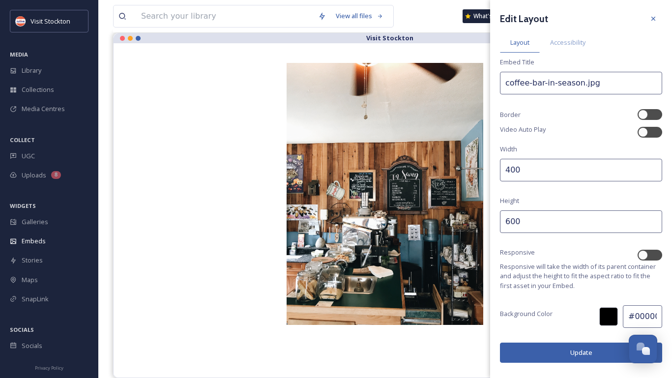
click at [511, 168] on input "400" at bounding box center [581, 170] width 162 height 23
type input "450"
click at [532, 356] on button "Update" at bounding box center [581, 353] width 162 height 20
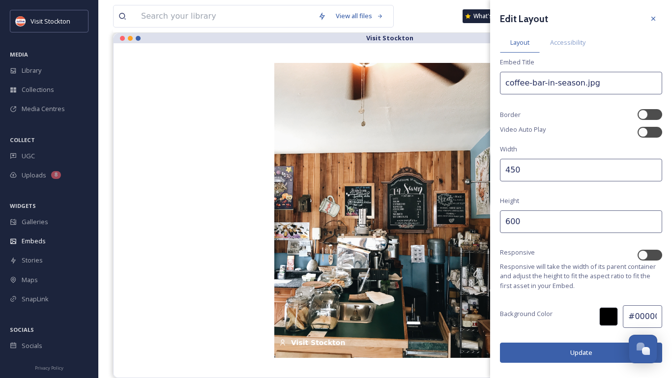
click at [157, 253] on div "Visit [GEOGRAPHIC_DATA] [DATE] Visit [GEOGRAPHIC_DATA]" at bounding box center [385, 210] width 504 height 295
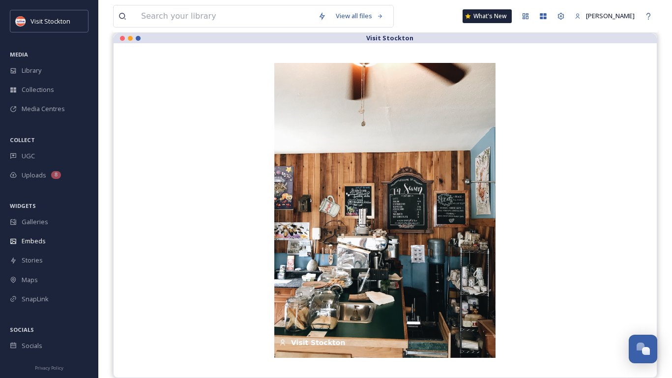
scroll to position [0, 0]
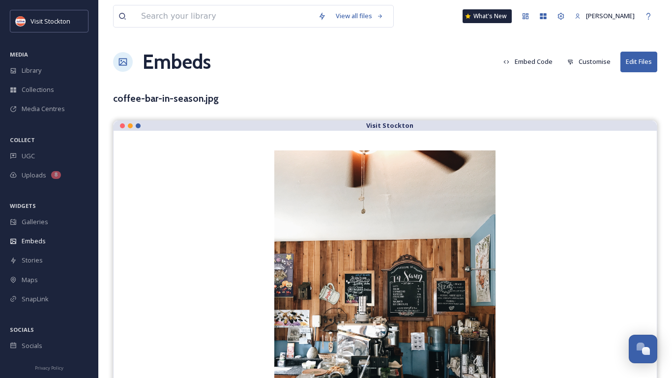
click at [542, 58] on button "Embed Code" at bounding box center [528, 61] width 59 height 19
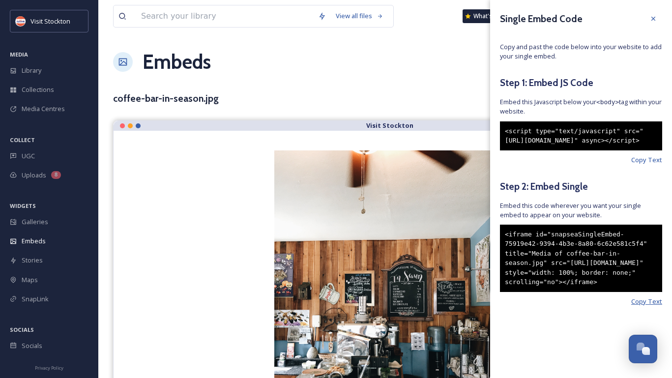
click at [660, 306] on span "Copy Text" at bounding box center [646, 301] width 31 height 9
click at [39, 69] on span "Library" at bounding box center [32, 70] width 20 height 9
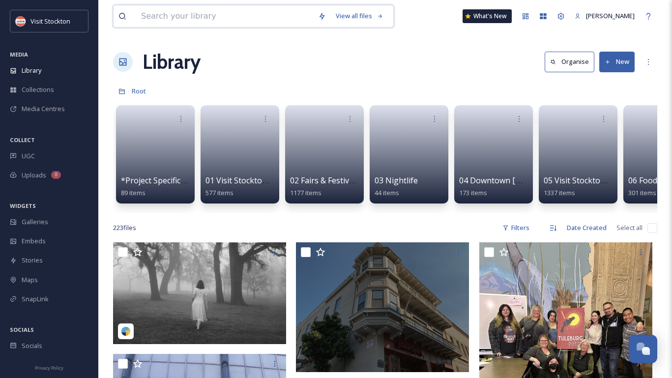
click at [213, 21] on input at bounding box center [224, 16] width 177 height 22
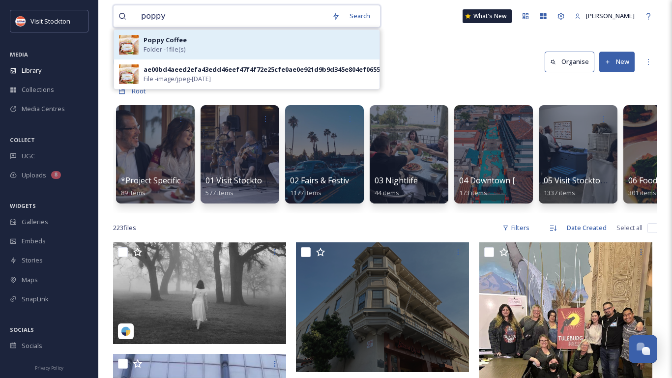
type input "poppy"
click at [220, 50] on div "Poppy Coffee Folder - 1 file(s)" at bounding box center [259, 44] width 231 height 19
